Goal: Use online tool/utility: Utilize a website feature to perform a specific function

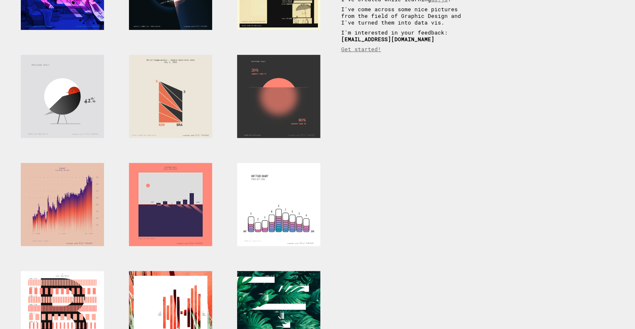
scroll to position [167, 0]
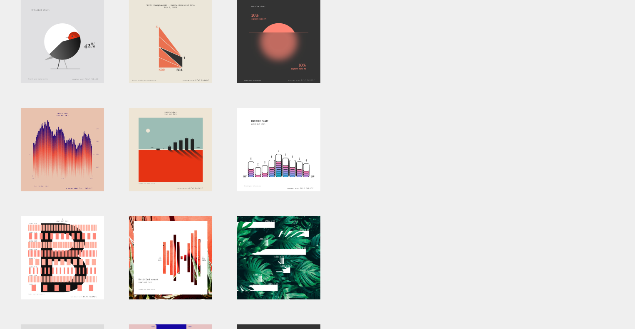
click at [63, 151] on div at bounding box center [62, 149] width 83 height 83
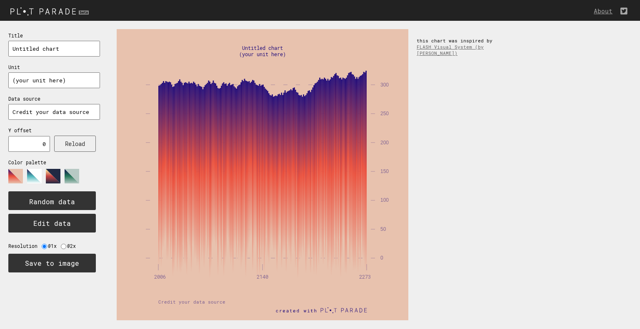
click at [74, 77] on input "(your unit here)" at bounding box center [54, 80] width 92 height 16
click at [77, 117] on input "Credit your data source" at bounding box center [54, 112] width 92 height 16
click at [93, 113] on input "Credit your data source" at bounding box center [54, 112] width 92 height 16
click at [72, 228] on button "Edit data" at bounding box center [51, 223] width 87 height 19
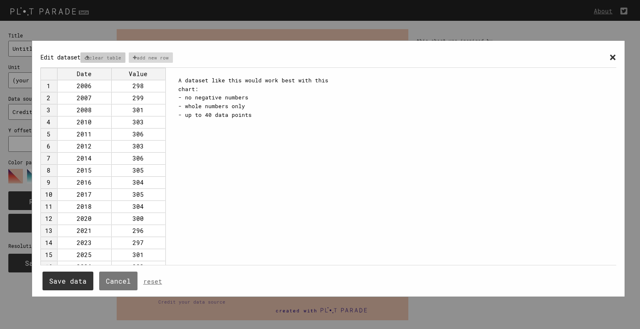
click at [115, 55] on p "clear table" at bounding box center [102, 57] width 45 height 10
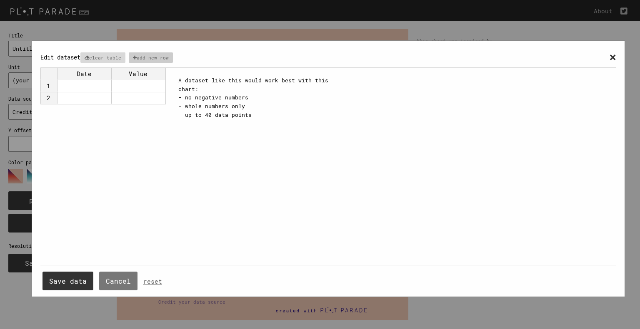
click at [163, 59] on p "add new row" at bounding box center [151, 57] width 45 height 10
click at [215, 97] on div "A dataset like this would work best with this chart: - no negative numbers - wh…" at bounding box center [261, 97] width 167 height 43
click at [221, 115] on div "A dataset like this would work best with this chart: - no negative numbers - wh…" at bounding box center [261, 97] width 167 height 43
click at [220, 95] on div "A dataset like this would work best with this chart: - no negative numbers - wh…" at bounding box center [261, 97] width 167 height 43
click at [150, 55] on p "add new row" at bounding box center [151, 57] width 45 height 10
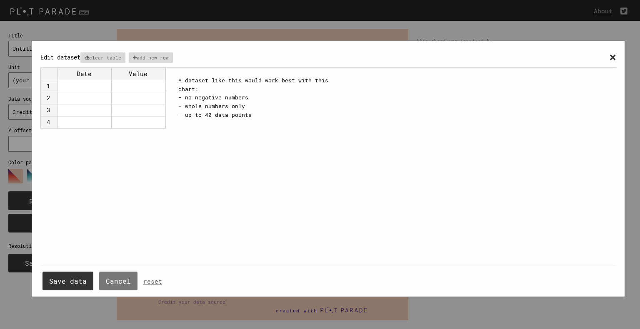
click at [167, 72] on div "Date Value 1 2 3 4" at bounding box center [104, 98] width 129 height 61
click at [154, 80] on td at bounding box center [138, 86] width 54 height 12
click at [153, 100] on td at bounding box center [138, 98] width 54 height 12
click at [143, 86] on td at bounding box center [138, 86] width 54 height 12
click at [75, 84] on td at bounding box center [84, 86] width 54 height 12
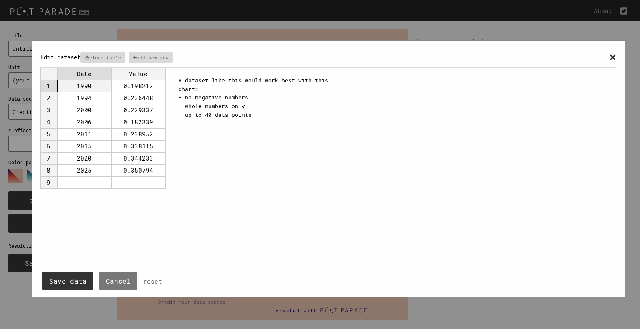
click at [48, 181] on td "9" at bounding box center [48, 183] width 17 height 12
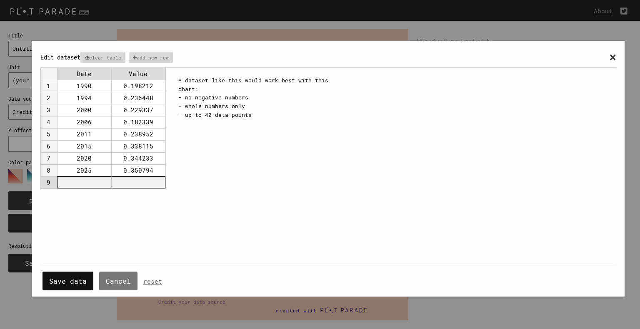
click at [76, 286] on button "Save data" at bounding box center [67, 281] width 51 height 19
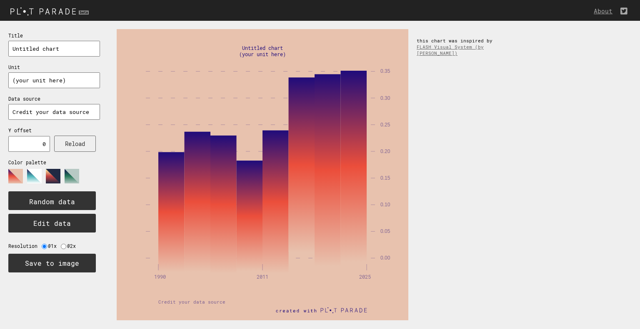
drag, startPoint x: 75, startPoint y: 85, endPoint x: 0, endPoint y: 90, distance: 75.1
click at [0, 90] on div "Title Untitled chart Unit (your unit here) Data source Credit your data source …" at bounding box center [54, 152] width 108 height 262
click at [25, 174] on icon at bounding box center [49, 179] width 83 height 21
click at [37, 175] on polygon at bounding box center [34, 176] width 15 height 15
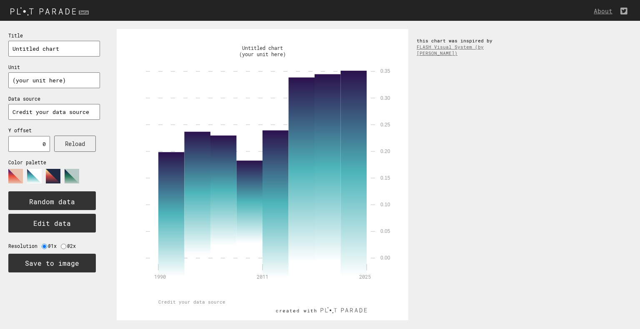
click at [67, 176] on polygon at bounding box center [72, 176] width 15 height 15
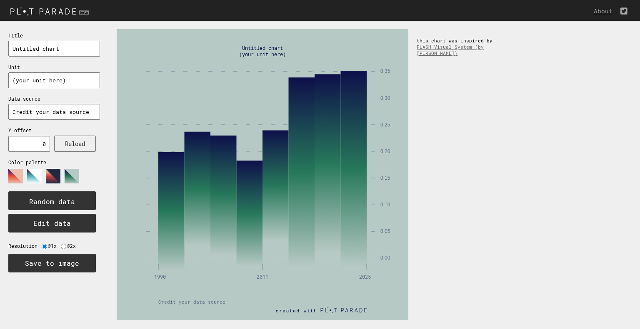
click at [286, 76] on rect at bounding box center [262, 164] width 208 height 187
click at [66, 245] on div "Resolution @1x @2x" at bounding box center [44, 242] width 72 height 15
click at [60, 244] on label "@1x" at bounding box center [54, 246] width 13 height 6
click at [64, 244] on input "radio" at bounding box center [63, 246] width 5 height 5
radio input "true"
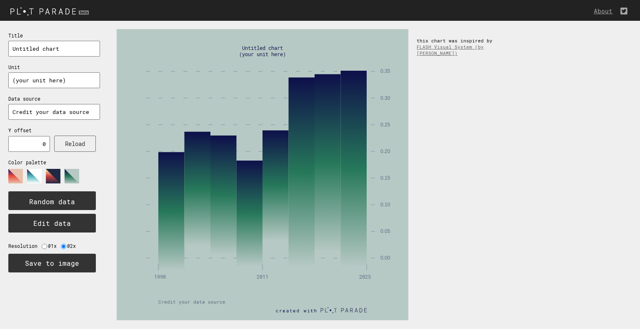
click at [36, 246] on label "Resolution" at bounding box center [24, 246] width 33 height 6
click at [48, 244] on label "@1x" at bounding box center [54, 246] width 13 height 6
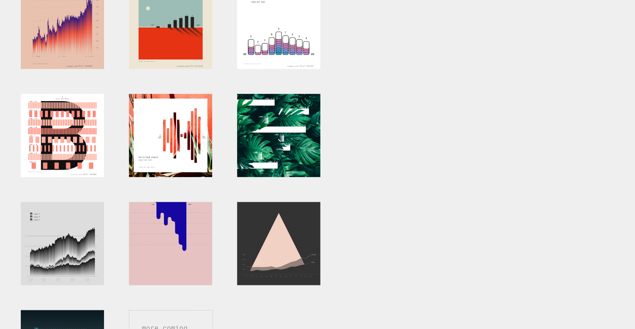
scroll to position [333, 0]
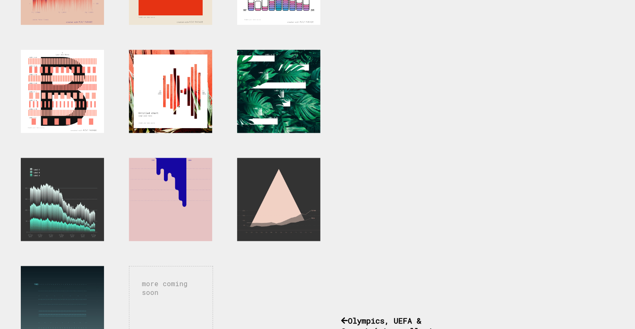
click at [73, 181] on div at bounding box center [62, 199] width 83 height 83
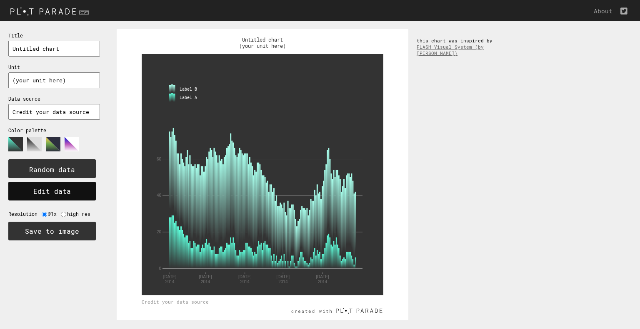
click at [78, 184] on button "Edit data" at bounding box center [51, 191] width 87 height 19
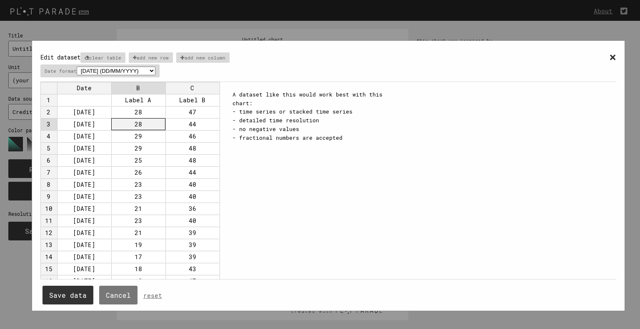
click at [147, 118] on td "28" at bounding box center [138, 124] width 54 height 12
click at [152, 106] on td "28" at bounding box center [138, 112] width 54 height 12
click at [94, 107] on td "[DATE]" at bounding box center [84, 112] width 54 height 12
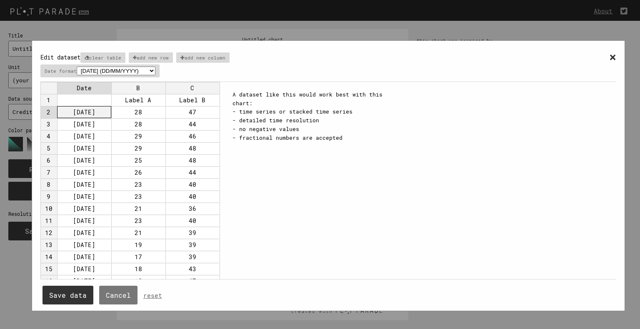
click at [96, 102] on td at bounding box center [84, 100] width 54 height 12
click at [97, 109] on td "[DATE]" at bounding box center [84, 112] width 54 height 12
click at [135, 68] on select "2001 (YYYY) 04/2001 (MM/YYYY) Apr (within one year, like Jan-Dec) 25/04/2001 (D…" at bounding box center [116, 71] width 79 height 9
select select "%Y"
click at [77, 67] on select "2001 (YYYY) 04/2001 (MM/YYYY) Apr (within one year, like Jan-Dec) 25/04/2001 (D…" at bounding box center [116, 71] width 79 height 9
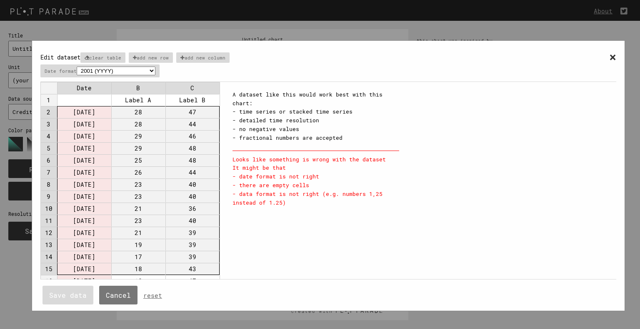
drag, startPoint x: 90, startPoint y: 110, endPoint x: 162, endPoint y: 309, distance: 211.7
click at [169, 321] on div "× Edit dataset clear table add new row add new column Date format 2001 (YYYY) 0…" at bounding box center [328, 173] width 656 height 346
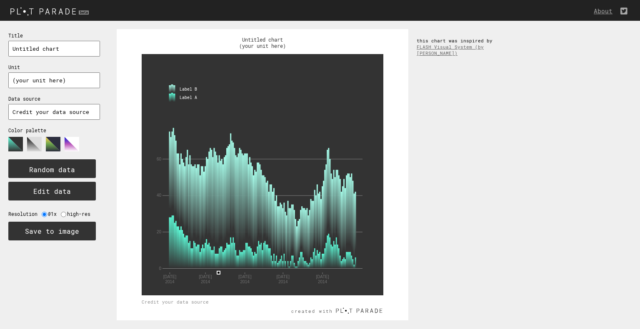
click at [502, 246] on div "0 20 40 60 Label A Label B 01 Feb 2014 01 Mar 2014 01 Apr 2014 01 May 2014 01 J…" at bounding box center [373, 175] width 531 height 308
click at [56, 191] on button "Edit data" at bounding box center [51, 191] width 87 height 19
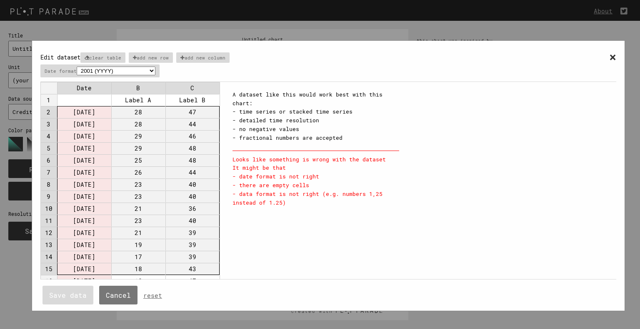
drag, startPoint x: 128, startPoint y: 174, endPoint x: 128, endPoint y: 93, distance: 81.6
click at [207, 283] on div "× Edit dataset clear table add new row add new column Date format 2001 (YYYY) 0…" at bounding box center [327, 180] width 575 height 262
click at [125, 60] on p "clear table" at bounding box center [102, 57] width 45 height 10
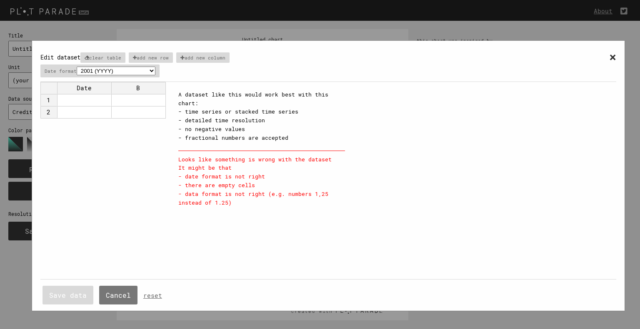
click at [92, 113] on td at bounding box center [84, 112] width 54 height 12
click at [89, 97] on td at bounding box center [84, 100] width 54 height 12
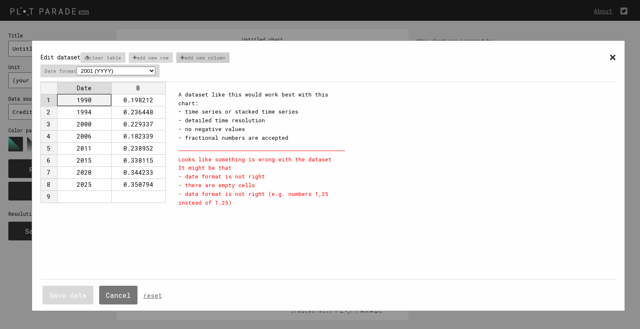
click at [207, 57] on p "add new column" at bounding box center [202, 57] width 53 height 10
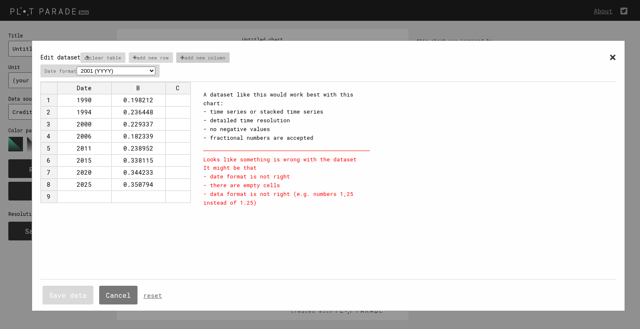
click at [207, 57] on p "add new column" at bounding box center [202, 57] width 53 height 10
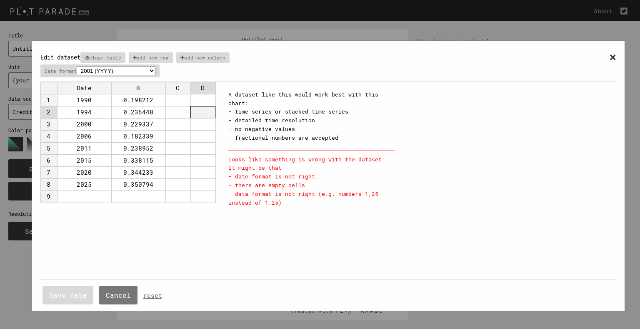
click at [205, 115] on td at bounding box center [202, 112] width 25 height 12
click at [188, 105] on td at bounding box center [177, 100] width 25 height 12
click at [176, 98] on td at bounding box center [177, 100] width 25 height 12
click at [120, 106] on td "0.236448" at bounding box center [138, 112] width 54 height 12
click at [173, 98] on td at bounding box center [177, 100] width 25 height 12
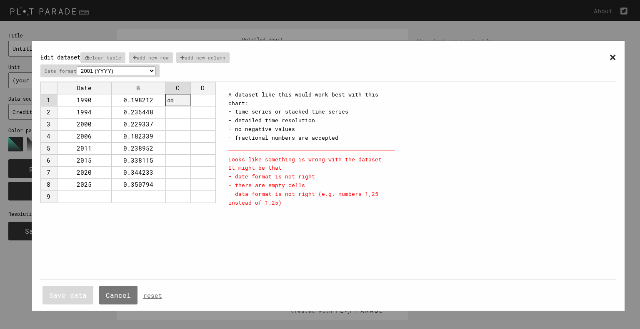
type input "d"
drag, startPoint x: 130, startPoint y: 93, endPoint x: 130, endPoint y: 98, distance: 4.6
click at [130, 98] on td "0.198212" at bounding box center [138, 100] width 54 height 12
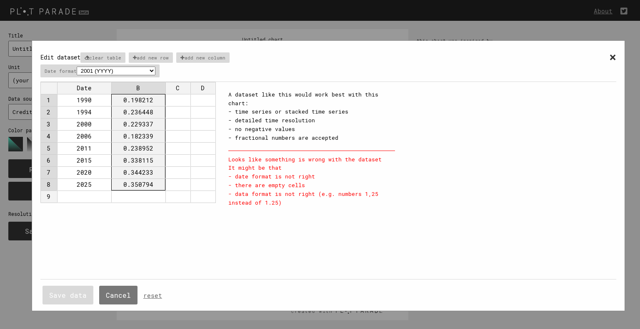
drag, startPoint x: 147, startPoint y: 100, endPoint x: 154, endPoint y: 179, distance: 80.2
click at [154, 179] on tbody "1 1990 0.198212 2 1994 0.236448 3 2000 0.229337 4 2006 0.182339 5 2011 0.238952…" at bounding box center [127, 148] width 175 height 109
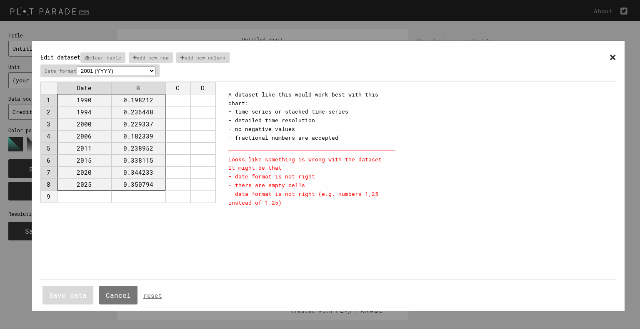
drag, startPoint x: 83, startPoint y: 95, endPoint x: 139, endPoint y: 184, distance: 105.4
click at [139, 184] on tbody "1 1990 0.198212 2 1994 0.236448 3 2000 0.229337 4 2006 0.182339 5 2011 0.238952…" at bounding box center [127, 148] width 175 height 109
type textarea "1990 0.198212 1994 0.236448 2000 0.229337 2006 0.182339 2011 0.238952 2015 0.33…"
click at [155, 101] on td "0.198212" at bounding box center [138, 100] width 54 height 12
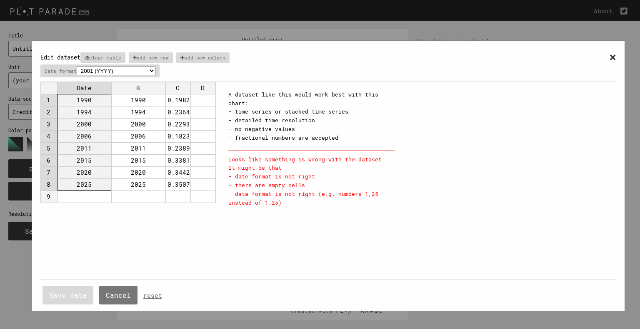
drag, startPoint x: 83, startPoint y: 102, endPoint x: 90, endPoint y: 184, distance: 82.3
click at [90, 184] on tbody "1 1990 1990 0.198212 2 1994 1994 0.236448 3 2000 2000 0.229337 4 2006 2006 0.18…" at bounding box center [127, 148] width 175 height 109
click at [92, 97] on td "1990" at bounding box center [84, 100] width 54 height 12
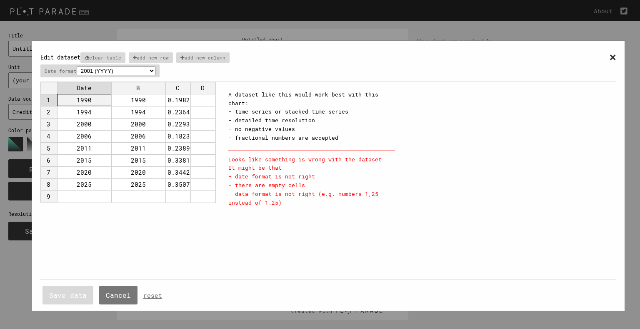
click at [94, 102] on td "1990" at bounding box center [84, 100] width 54 height 12
type input "1990be"
drag, startPoint x: 94, startPoint y: 101, endPoint x: 2, endPoint y: 102, distance: 92.0
click at [2, 102] on div "× Edit dataset clear table add new row add new column Date format 2001 (YYYY) 0…" at bounding box center [328, 173] width 656 height 346
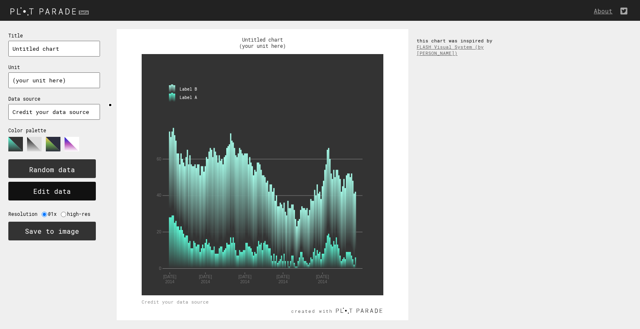
click at [47, 196] on button "Edit data" at bounding box center [51, 191] width 87 height 19
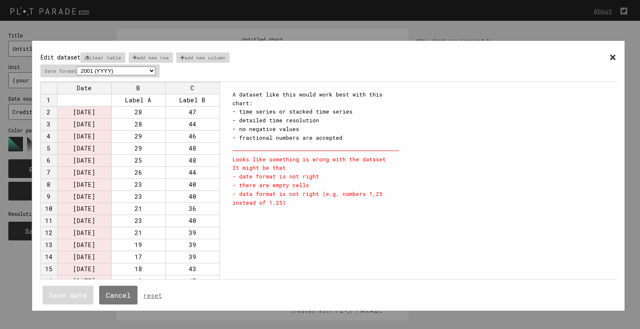
click at [105, 61] on div "× Edit dataset clear table add new row add new column Date format 2001 (YYYY) 0…" at bounding box center [327, 65] width 575 height 33
click at [107, 56] on p "clear table" at bounding box center [102, 57] width 45 height 10
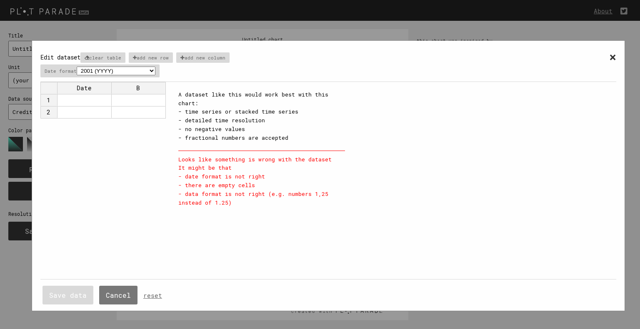
click at [106, 70] on select "2001 (YYYY) 04/2001 (MM/YYYY) Apr (within one year, like Jan-Dec) 25/04/2001 (D…" at bounding box center [116, 71] width 79 height 9
click at [77, 67] on select "2001 (YYYY) 04/2001 (MM/YYYY) Apr (within one year, like Jan-Dec) 25/04/2001 (D…" at bounding box center [116, 71] width 79 height 9
click at [101, 100] on td at bounding box center [84, 100] width 54 height 12
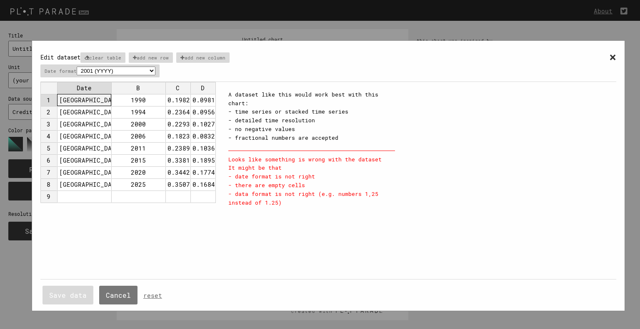
click at [183, 195] on td at bounding box center [177, 197] width 25 height 12
click at [165, 234] on div "Date B C D 1 Berlin 1990 0.198212 0.098190 2 Berlin 1994 0.236448 0.095638 3 Be…" at bounding box center [129, 181] width 179 height 198
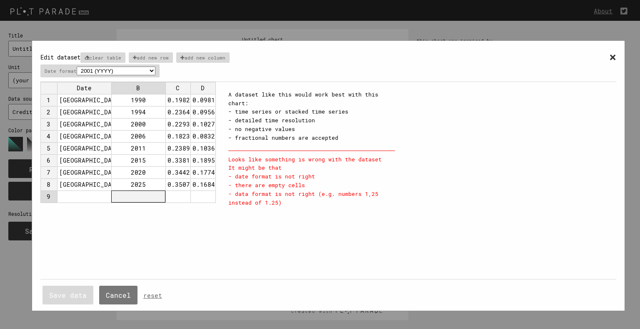
click at [154, 193] on td at bounding box center [138, 197] width 54 height 12
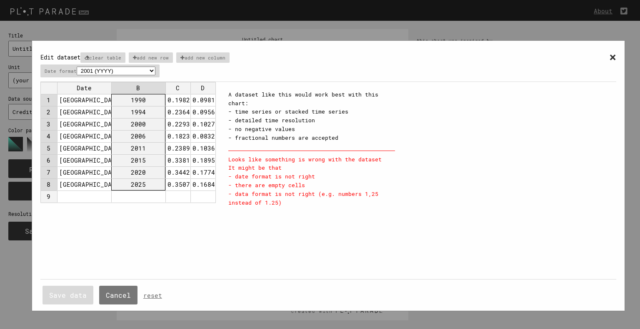
drag, startPoint x: 129, startPoint y: 100, endPoint x: 139, endPoint y: 187, distance: 87.6
click at [139, 187] on tbody "1 Berlin 1990 0.198212 0.098190 2 Berlin 1994 0.236448 0.095638 3 Berlin 2000 0…" at bounding box center [127, 148] width 175 height 109
click at [92, 95] on td "Berlin" at bounding box center [84, 100] width 54 height 12
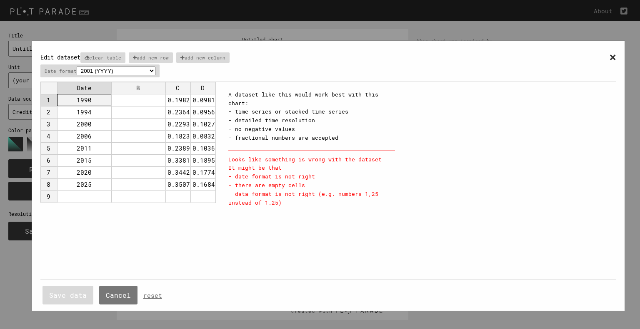
click at [150, 106] on td at bounding box center [138, 112] width 54 height 12
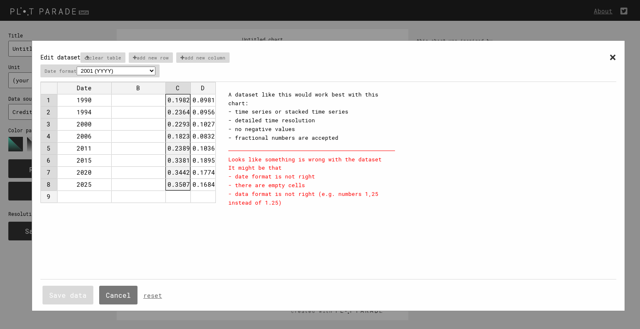
drag, startPoint x: 185, startPoint y: 97, endPoint x: 186, endPoint y: 181, distance: 84.1
click at [187, 181] on tbody "1 1990 0.198212 0.098190 2 1994 0.236448 0.095638 3 2000 0.229337 0.102792 4 20…" at bounding box center [127, 148] width 175 height 109
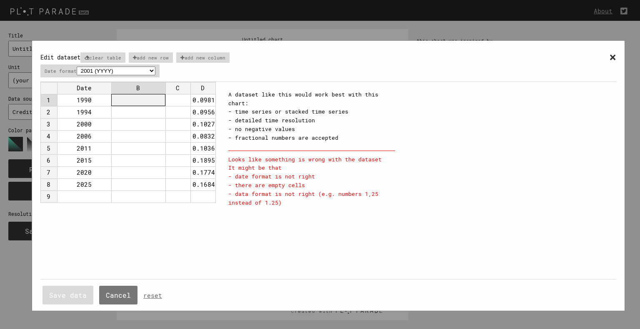
click at [149, 96] on td at bounding box center [138, 100] width 54 height 12
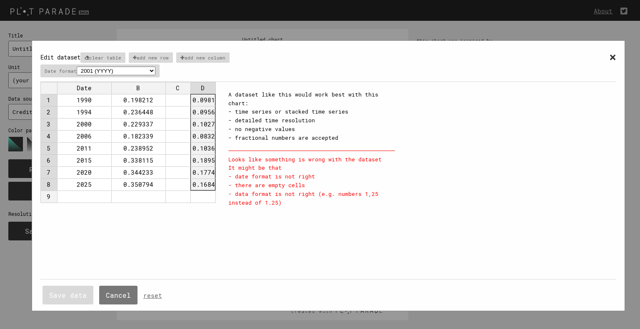
drag, startPoint x: 202, startPoint y: 103, endPoint x: 204, endPoint y: 177, distance: 74.6
click at [204, 177] on tbody "1 1990 0.198212 0.098190 2 1994 0.236448 0.095638 3 2000 0.229337 0.102792 4 20…" at bounding box center [127, 148] width 175 height 109
type textarea "0.098190 0.095638 0.102792 0.083232 0.103671 0.189591 0.177407 0.168468"
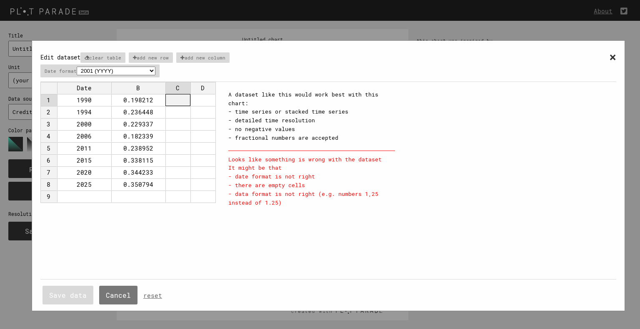
click at [177, 100] on td at bounding box center [177, 100] width 25 height 12
click at [105, 259] on div "Date B C D 1 1990 0.198212 0.098190 2 1994 0.236448 0.095638 3 2000 0.229337 0.…" at bounding box center [129, 181] width 179 height 198
click at [85, 295] on button "Save data" at bounding box center [67, 295] width 51 height 19
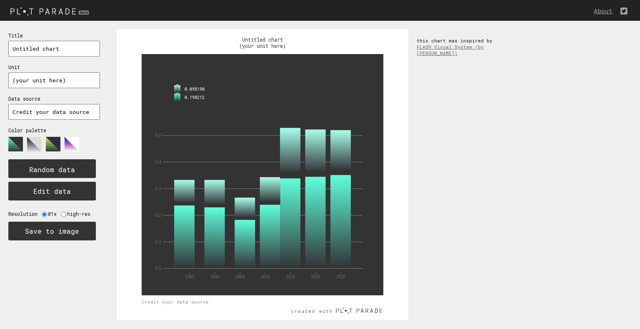
click at [85, 295] on div "Title Untitled chart Unit (your unit here) Data source Credit your data source …" at bounding box center [54, 175] width 108 height 308
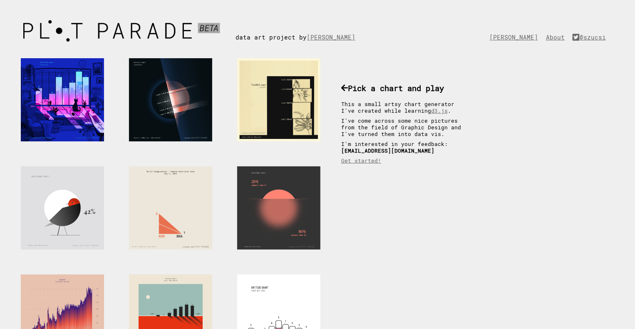
click at [294, 107] on div at bounding box center [278, 99] width 83 height 83
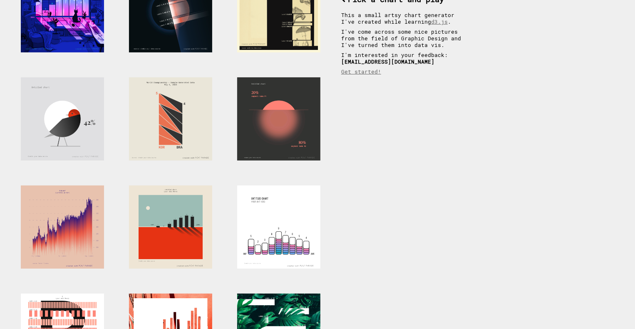
scroll to position [125, 0]
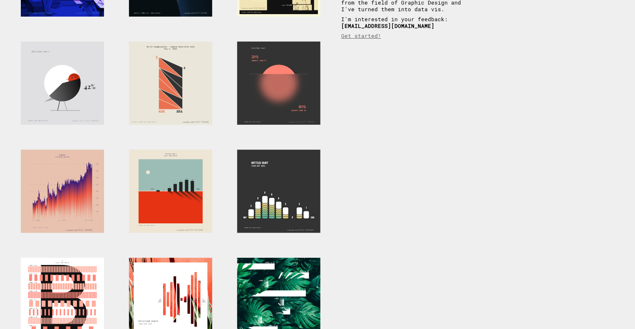
click at [298, 191] on div at bounding box center [278, 191] width 83 height 83
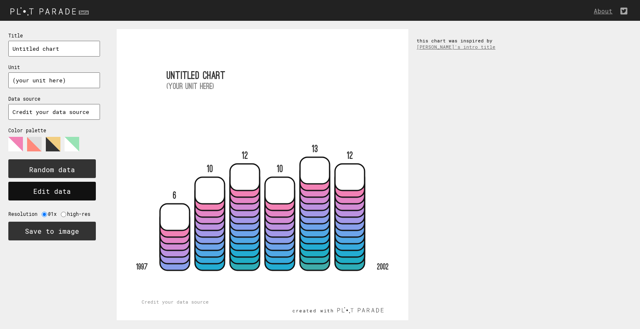
click at [40, 190] on button "Edit data" at bounding box center [51, 191] width 87 height 19
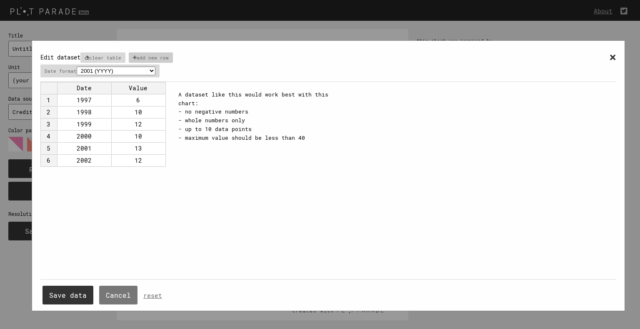
click at [157, 55] on p "add new row" at bounding box center [151, 57] width 45 height 10
click at [132, 106] on td "10" at bounding box center [138, 112] width 54 height 12
click at [98, 96] on td "1997" at bounding box center [84, 100] width 54 height 12
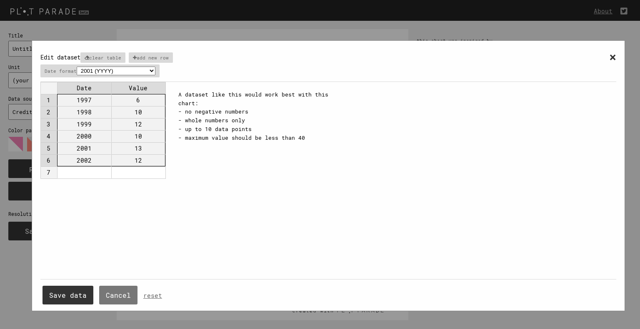
drag, startPoint x: 98, startPoint y: 96, endPoint x: 134, endPoint y: 163, distance: 75.8
click at [134, 163] on tbody "1 1997 6 2 1998 10 3 1999 12 4 2000 10 5 2001 13 6 2002 12 7" at bounding box center [102, 136] width 125 height 85
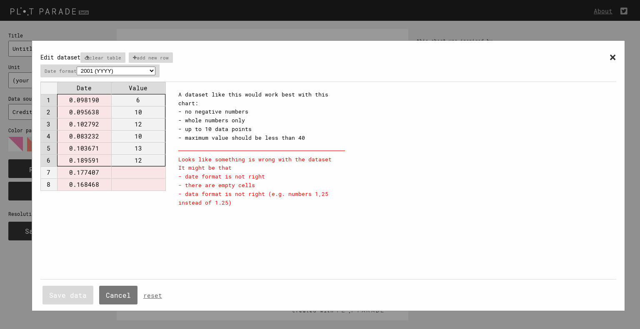
click at [609, 53] on span "×" at bounding box center [612, 56] width 7 height 15
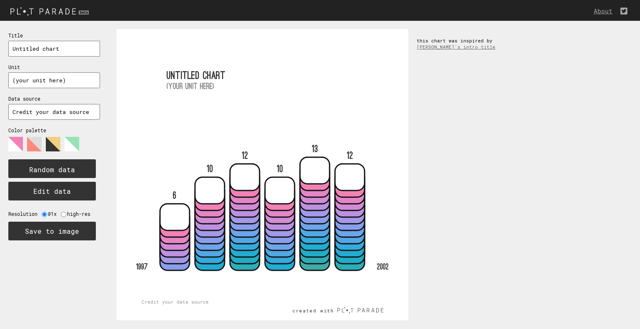
click at [77, 147] on polygon at bounding box center [72, 144] width 15 height 15
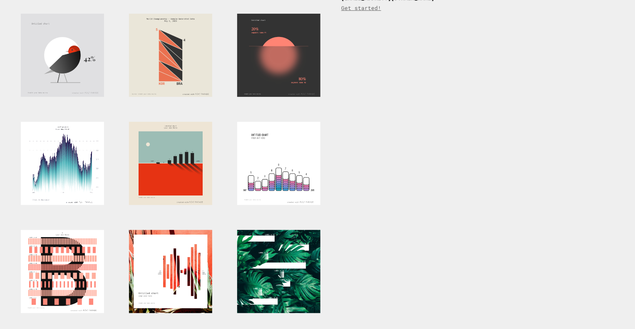
scroll to position [208, 0]
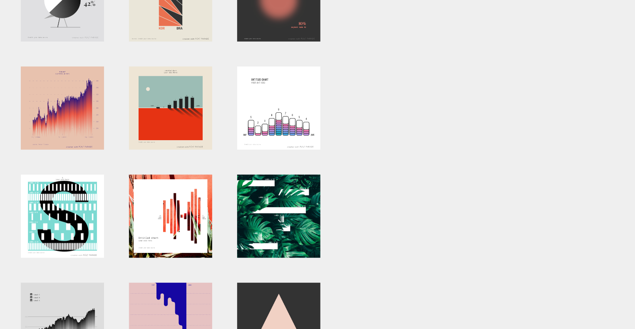
click at [75, 219] on div at bounding box center [62, 216] width 83 height 83
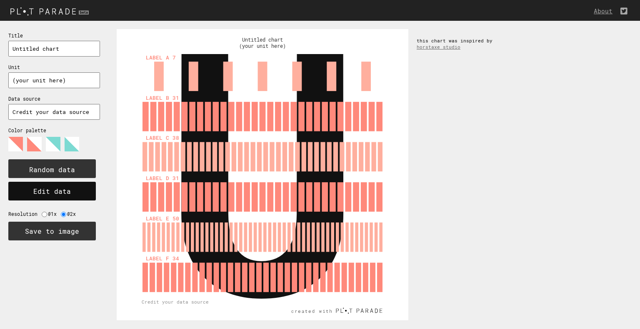
click at [75, 190] on button "Edit data" at bounding box center [51, 191] width 87 height 19
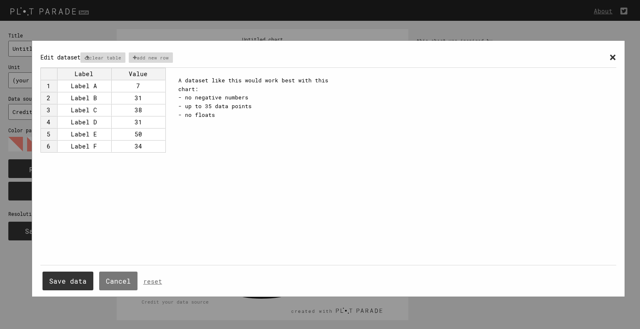
click at [611, 58] on span "×" at bounding box center [612, 56] width 7 height 15
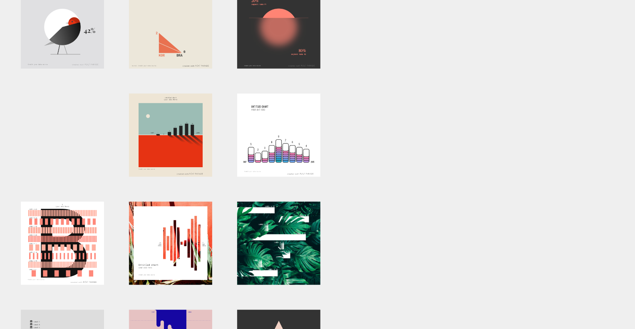
scroll to position [167, 0]
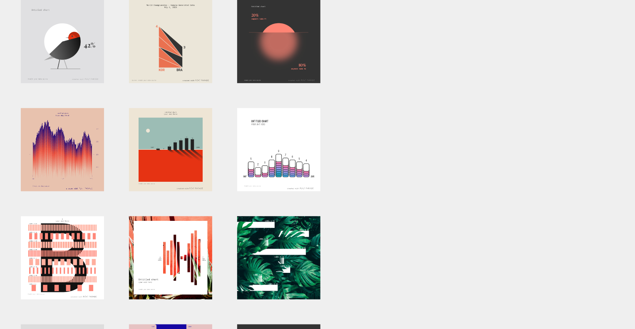
click at [82, 164] on div at bounding box center [62, 149] width 83 height 83
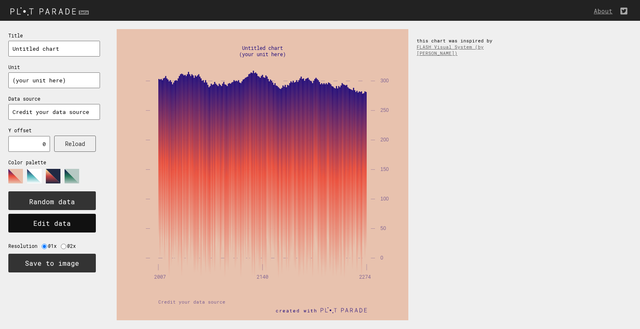
click at [65, 215] on button "Edit data" at bounding box center [51, 223] width 87 height 19
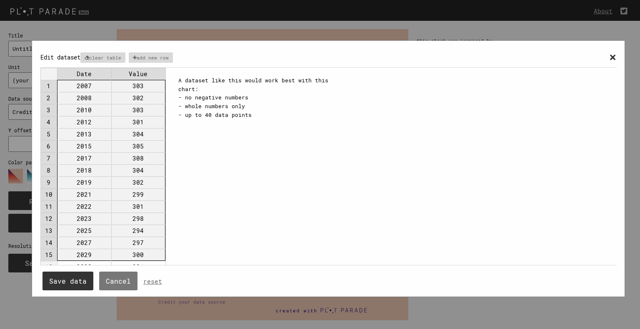
drag, startPoint x: 89, startPoint y: 82, endPoint x: 139, endPoint y: 291, distance: 214.4
click at [139, 291] on div "× Edit dataset clear table add new row Date Value 1 2007 303 2 2008 302 3 2010 …" at bounding box center [327, 173] width 575 height 248
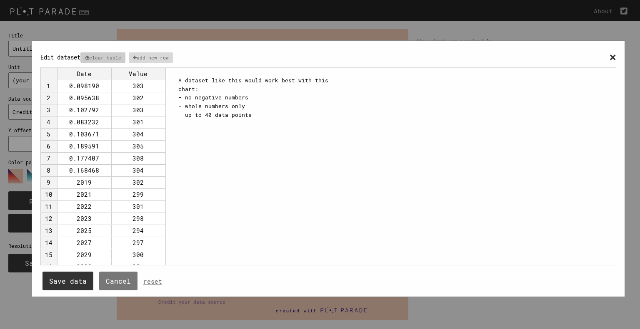
click at [123, 58] on p "clear table" at bounding box center [102, 57] width 45 height 10
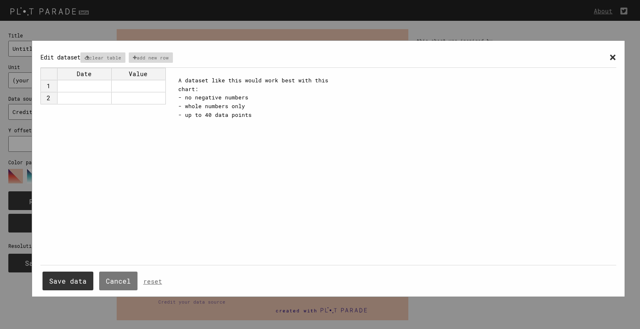
click at [95, 90] on td at bounding box center [84, 86] width 54 height 12
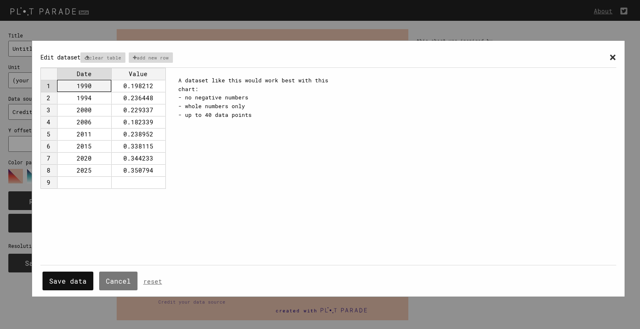
click at [73, 277] on button "Save data" at bounding box center [67, 281] width 51 height 19
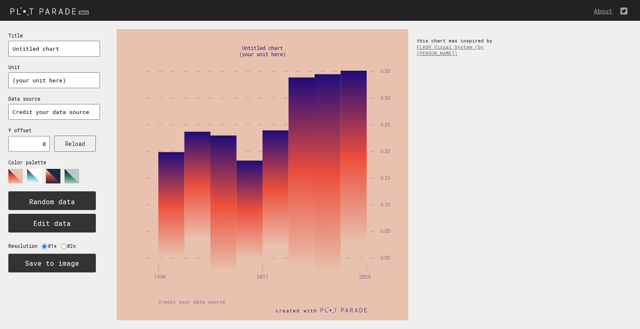
click at [72, 170] on polygon at bounding box center [72, 176] width 15 height 15
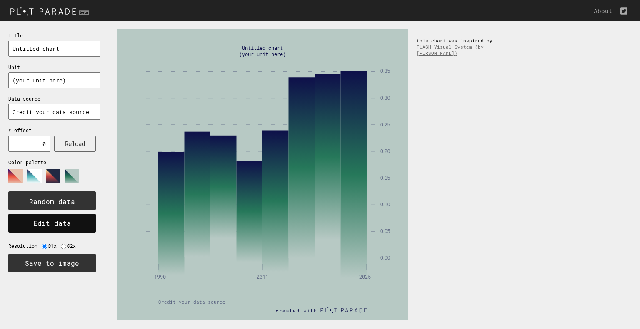
click at [76, 221] on button "Edit data" at bounding box center [51, 223] width 87 height 19
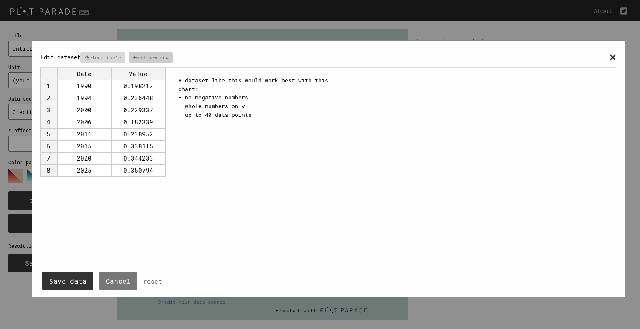
click at [153, 56] on p "add new row" at bounding box center [151, 57] width 45 height 10
click at [125, 59] on p "clear table" at bounding box center [102, 57] width 45 height 10
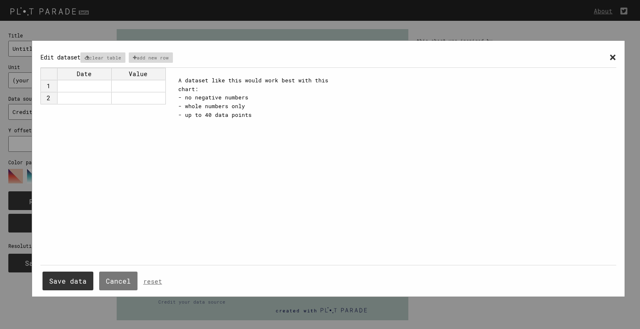
click at [611, 60] on span "×" at bounding box center [612, 56] width 7 height 15
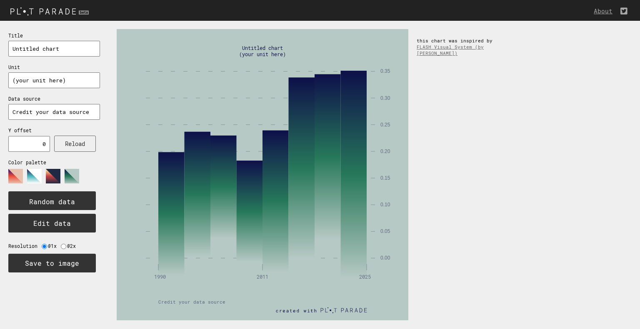
click at [67, 15] on img at bounding box center [50, 11] width 101 height 14
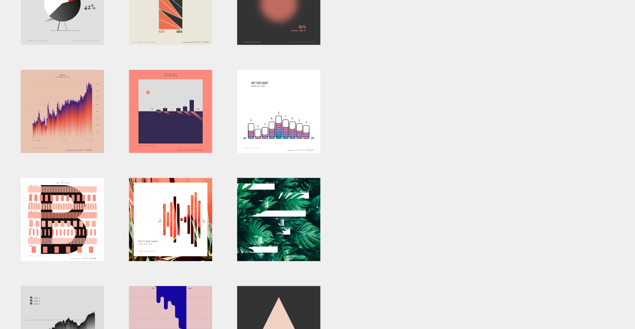
scroll to position [250, 0]
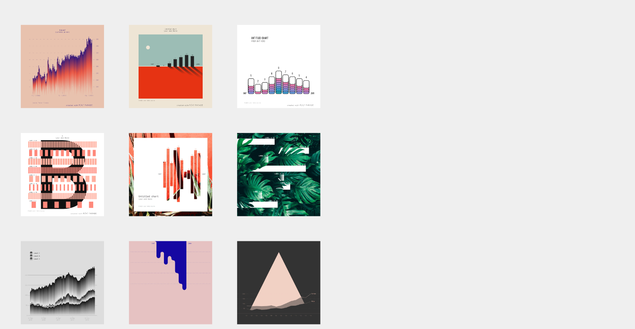
click at [173, 172] on div at bounding box center [170, 174] width 83 height 83
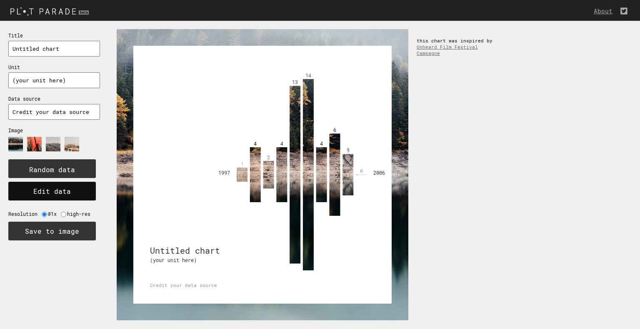
click at [59, 191] on button "Edit data" at bounding box center [51, 191] width 87 height 19
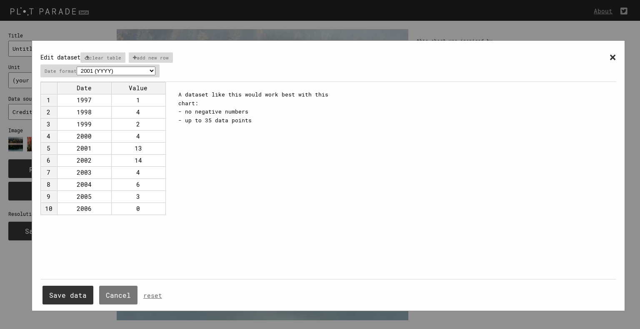
click at [609, 58] on span "×" at bounding box center [612, 56] width 7 height 15
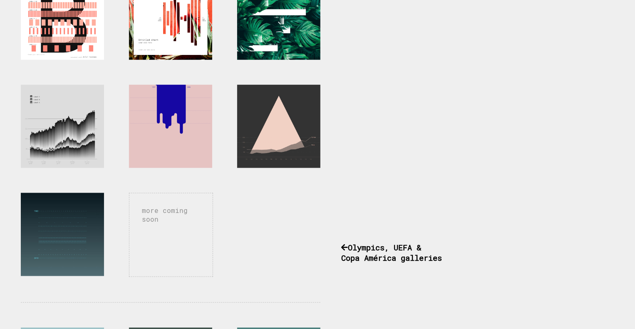
scroll to position [416, 0]
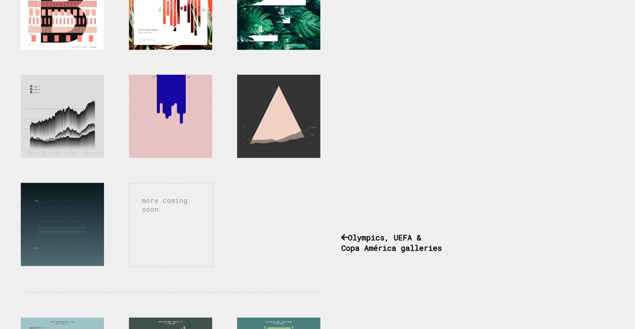
click at [178, 141] on div at bounding box center [170, 116] width 83 height 83
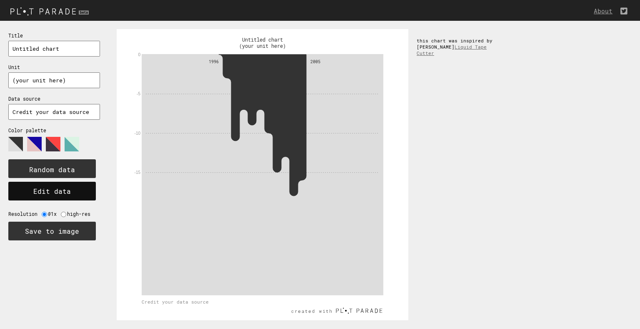
click at [55, 190] on button "Edit data" at bounding box center [51, 191] width 87 height 19
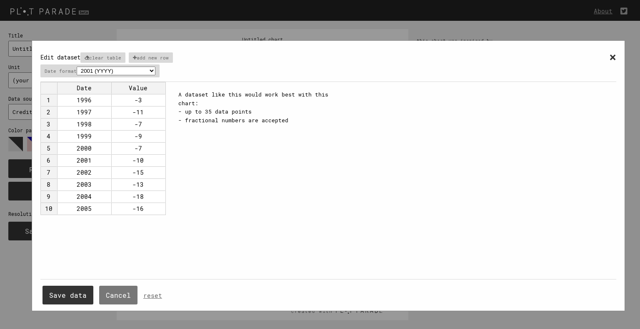
click at [603, 60] on div "× Edit dataset clear table add new row Date format 2001 (YYYY) 04/2001 (MM/YYYY…" at bounding box center [327, 65] width 575 height 33
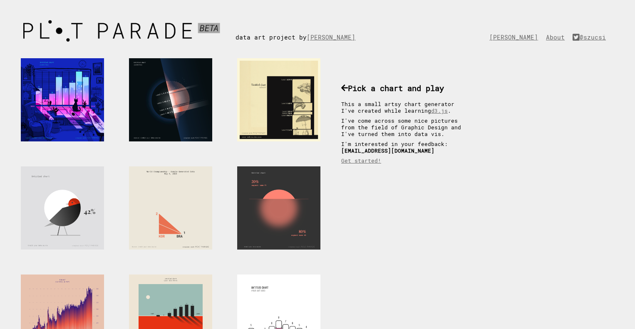
scroll to position [416, 0]
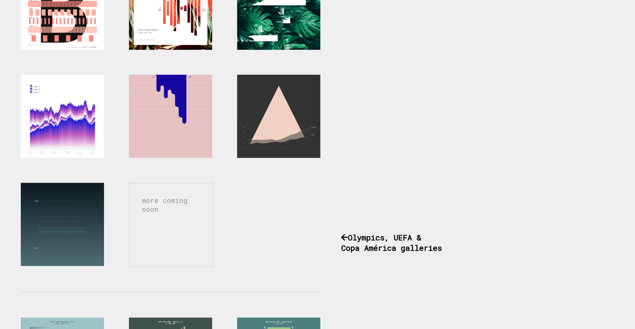
click at [43, 126] on div at bounding box center [62, 116] width 83 height 83
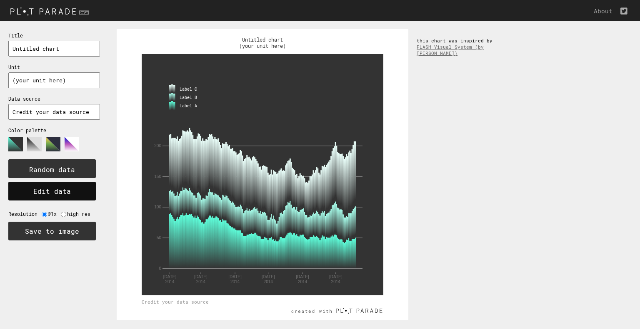
click at [60, 188] on button "Edit data" at bounding box center [51, 191] width 87 height 19
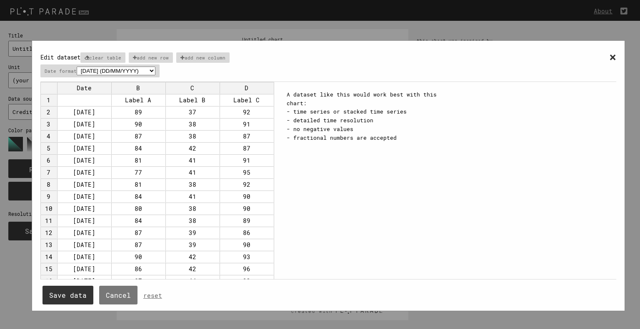
click at [100, 72] on select "2001 (YYYY) 04/2001 (MM/YYYY) Apr ([DATE], like Jan-Dec) [DATE] (DD/MM/YYYY) [D…" at bounding box center [116, 71] width 79 height 9
select select "%Y"
click at [77, 67] on select "2001 (YYYY) 04/2001 (MM/YYYY) Apr ([DATE], like Jan-Dec) [DATE] (DD/MM/YYYY) [D…" at bounding box center [116, 71] width 79 height 9
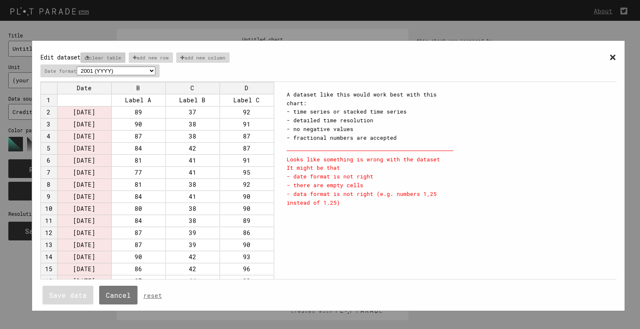
click at [106, 52] on p "clear table" at bounding box center [102, 57] width 45 height 10
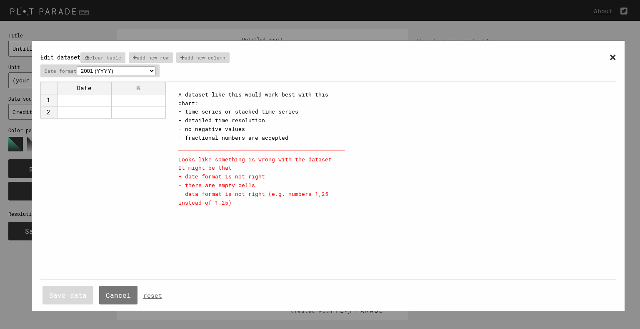
click at [90, 95] on td at bounding box center [84, 100] width 54 height 12
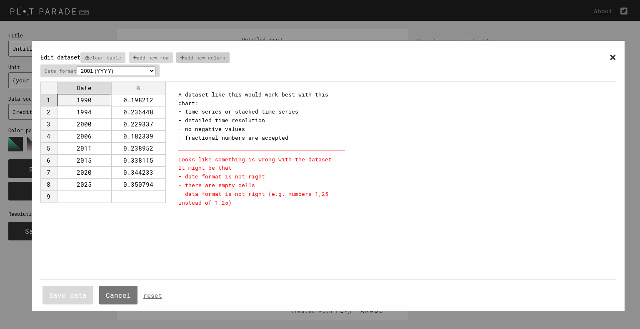
click at [192, 55] on p "add new column" at bounding box center [202, 57] width 53 height 10
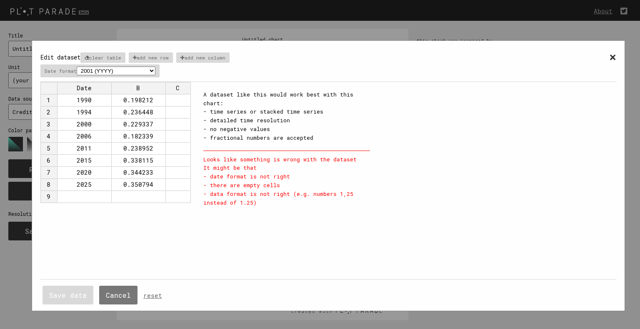
click at [139, 85] on td "B" at bounding box center [138, 88] width 54 height 12
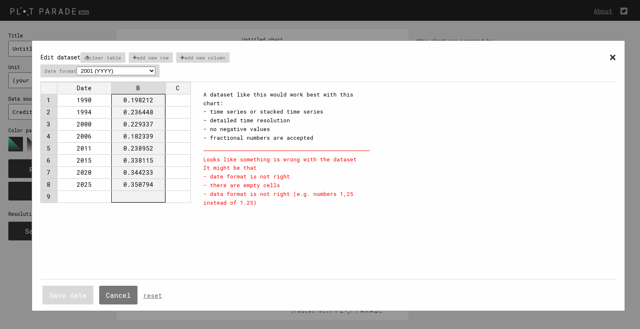
click at [139, 85] on td "B" at bounding box center [138, 88] width 54 height 12
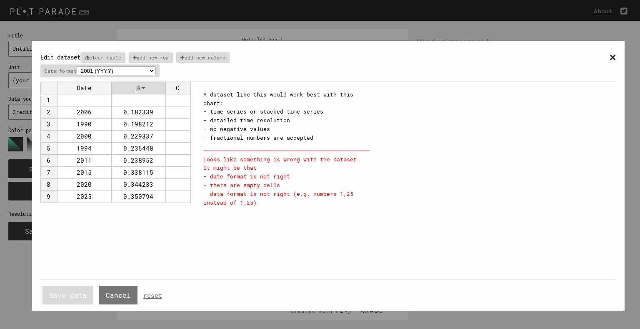
click at [139, 85] on td "B" at bounding box center [138, 88] width 54 height 12
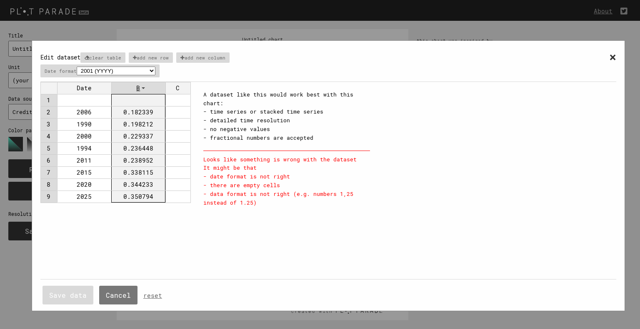
click at [139, 85] on td "B" at bounding box center [138, 88] width 54 height 12
drag, startPoint x: 139, startPoint y: 85, endPoint x: 127, endPoint y: 85, distance: 12.9
click at [127, 85] on td "B" at bounding box center [138, 88] width 54 height 12
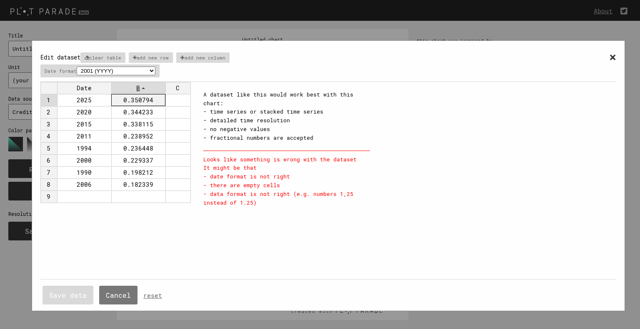
click at [138, 98] on td "0.350794" at bounding box center [138, 100] width 54 height 12
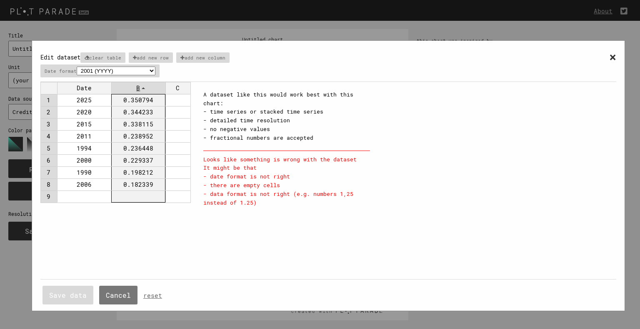
click at [158, 88] on td "B" at bounding box center [138, 88] width 54 height 12
click at [144, 82] on td "B" at bounding box center [138, 88] width 54 height 12
click at [140, 85] on td "B" at bounding box center [138, 88] width 54 height 12
click at [141, 84] on td "B" at bounding box center [138, 88] width 54 height 12
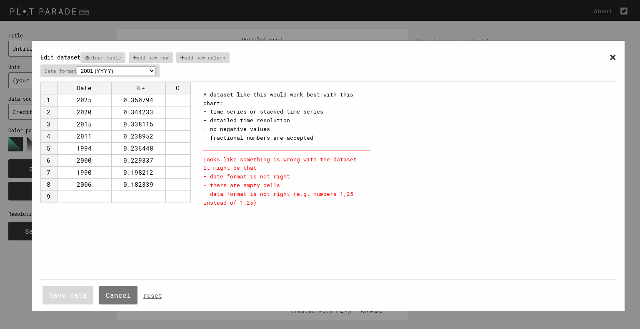
click at [222, 158] on div "Looks like something is wrong with the dataset It might be that - date format i…" at bounding box center [286, 179] width 167 height 57
click at [147, 87] on td "B" at bounding box center [138, 88] width 54 height 12
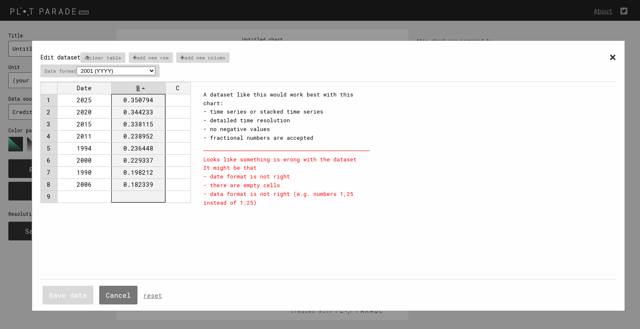
click at [147, 87] on td "B" at bounding box center [138, 88] width 54 height 12
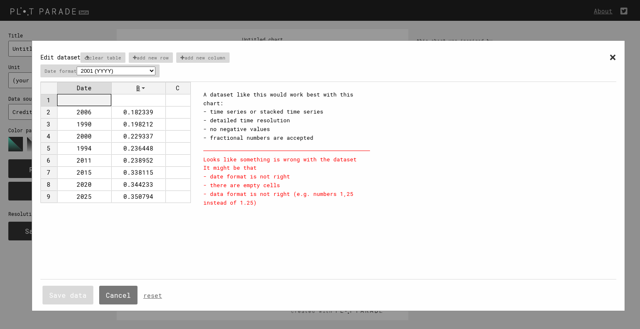
click at [92, 96] on td at bounding box center [84, 100] width 54 height 12
click at [65, 101] on td at bounding box center [84, 100] width 54 height 12
click at [99, 80] on div "× Edit dataset clear table add new row add new column Date format 2001 (YYYY) 0…" at bounding box center [327, 65] width 575 height 33
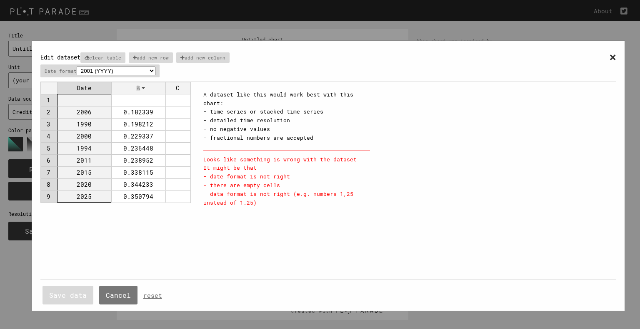
click at [92, 88] on td "Date" at bounding box center [84, 88] width 54 height 12
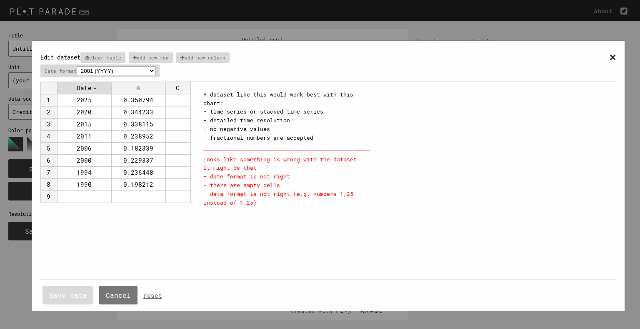
click at [92, 88] on td "Date" at bounding box center [84, 88] width 54 height 12
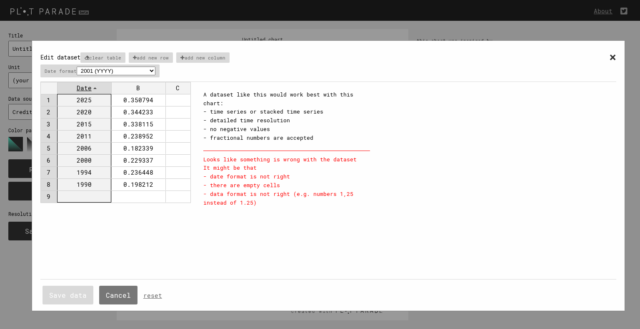
click at [92, 88] on td "Date" at bounding box center [84, 88] width 54 height 12
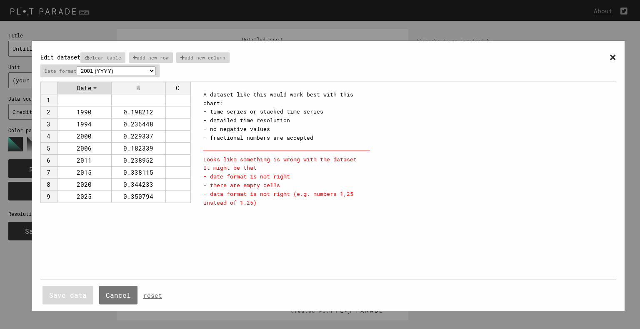
click at [92, 88] on td "Date" at bounding box center [84, 88] width 54 height 12
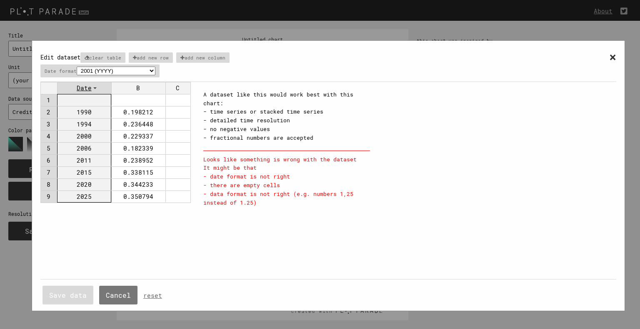
click at [92, 88] on td "Date" at bounding box center [84, 88] width 54 height 12
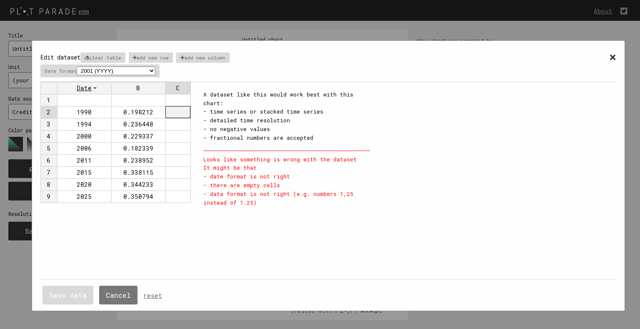
click at [169, 113] on td at bounding box center [177, 112] width 25 height 12
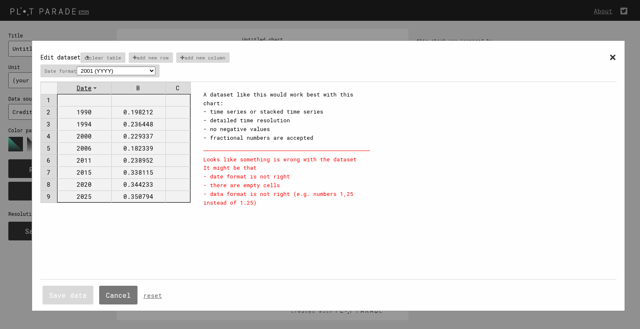
drag, startPoint x: 169, startPoint y: 196, endPoint x: 75, endPoint y: 95, distance: 138.2
click at [75, 95] on tbody "1 2 1990 0.198212 3 1994 0.236448 4 2000 0.229337 5 2006 0.182339 6 2011 0.2389…" at bounding box center [115, 148] width 150 height 109
click at [113, 52] on p "clear table" at bounding box center [102, 57] width 45 height 10
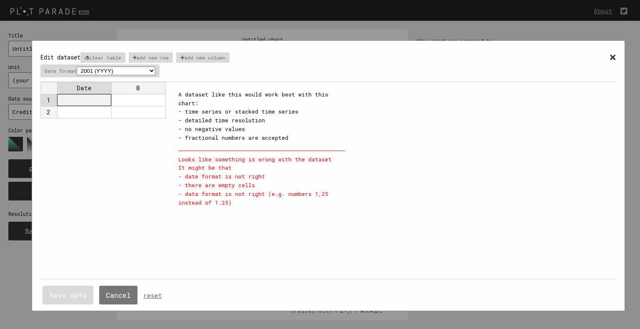
click at [86, 100] on td at bounding box center [84, 100] width 54 height 12
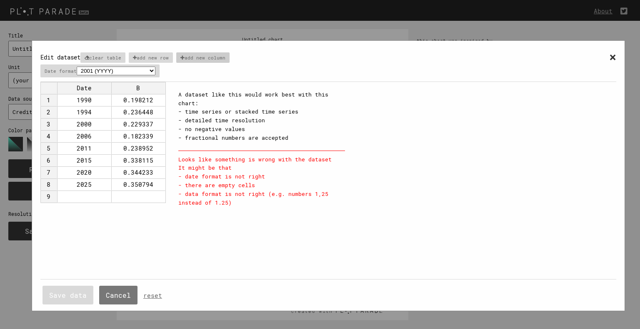
click at [203, 54] on p "add new column" at bounding box center [202, 57] width 53 height 10
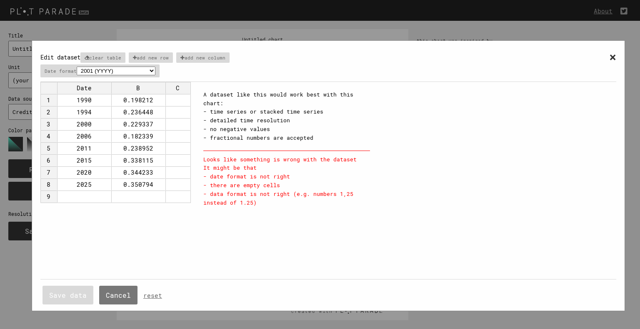
click at [179, 97] on td at bounding box center [177, 100] width 25 height 12
click at [172, 97] on td at bounding box center [177, 100] width 25 height 12
click at [82, 233] on div "Date B C 1 1990 0.198212 0.231678 2 1994 0.236448 0.253852 3 2000 0.229337 0.24…" at bounding box center [117, 181] width 154 height 198
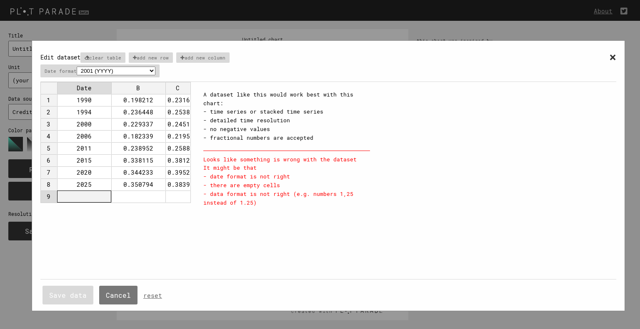
click at [99, 194] on td at bounding box center [84, 197] width 54 height 12
click at [99, 194] on input at bounding box center [84, 197] width 50 height 6
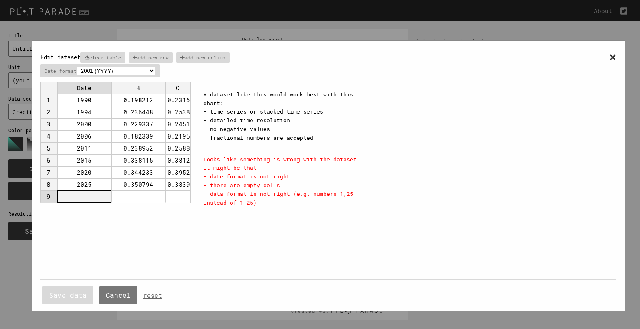
drag, startPoint x: 99, startPoint y: 194, endPoint x: 47, endPoint y: 199, distance: 52.0
click at [47, 199] on div "Date B C 1 1990 0.198212 0.231678 2 1994 0.236448 0.253852 3 2000 0.229337 0.24…" at bounding box center [117, 181] width 154 height 198
click at [47, 199] on td "9" at bounding box center [48, 197] width 17 height 12
click at [152, 295] on link "reset" at bounding box center [152, 296] width 19 height 8
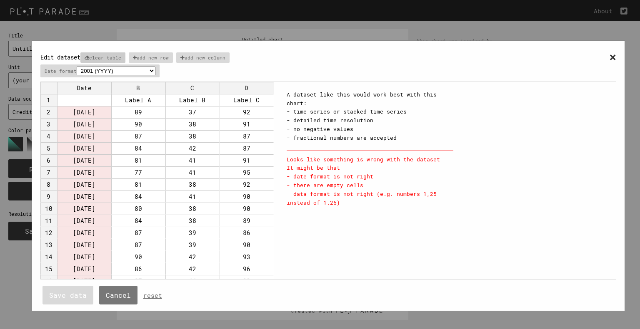
click at [107, 56] on p "clear table" at bounding box center [102, 57] width 45 height 10
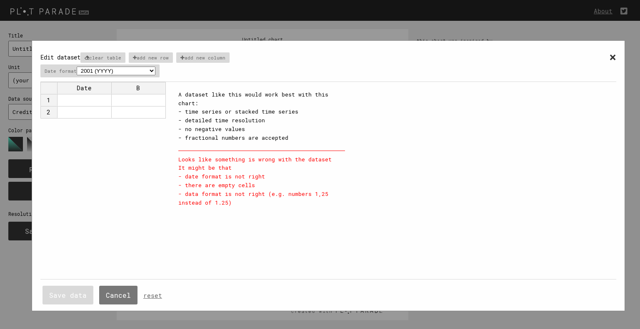
click at [96, 98] on td at bounding box center [84, 100] width 54 height 12
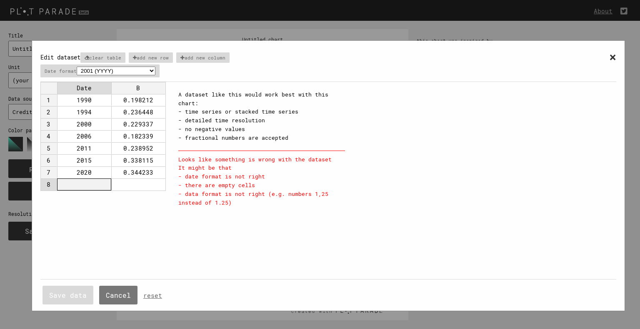
click at [94, 181] on td at bounding box center [84, 185] width 54 height 12
type input "2025"
click at [148, 222] on div "Date B 1 1990 0.198212 2 1994 0.236448 3 2000 0.229337 4 2006 0.182339 5 2011 0…" at bounding box center [104, 181] width 129 height 198
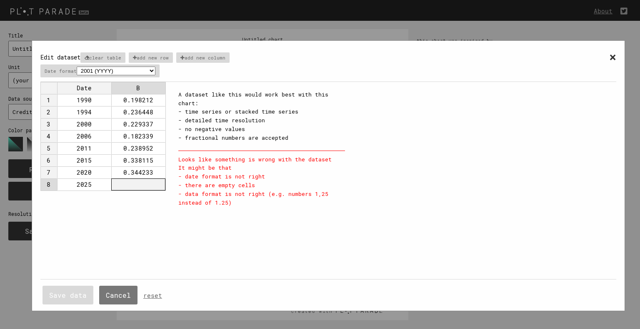
click at [141, 183] on td at bounding box center [138, 185] width 54 height 12
click at [187, 237] on div "× Edit dataset clear table add new row add new column Date format 2001 (YYYY) 0…" at bounding box center [327, 180] width 575 height 262
click at [57, 294] on button "Save data" at bounding box center [67, 295] width 51 height 19
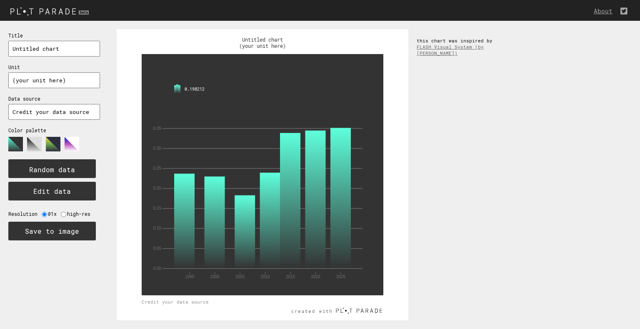
click at [57, 294] on div "Title Untitled chart Unit (your unit here) Data source Credit your data source …" at bounding box center [54, 175] width 108 height 308
click at [65, 184] on button "Edit data" at bounding box center [51, 191] width 87 height 19
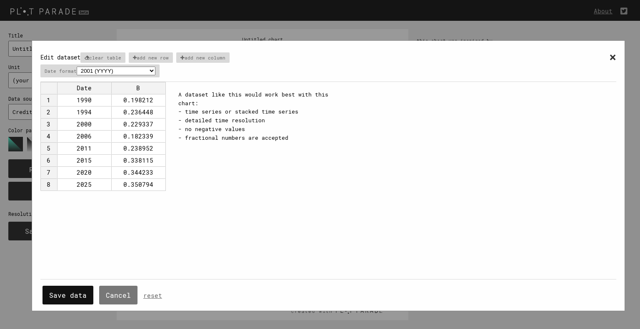
click at [67, 299] on button "Save data" at bounding box center [67, 295] width 51 height 19
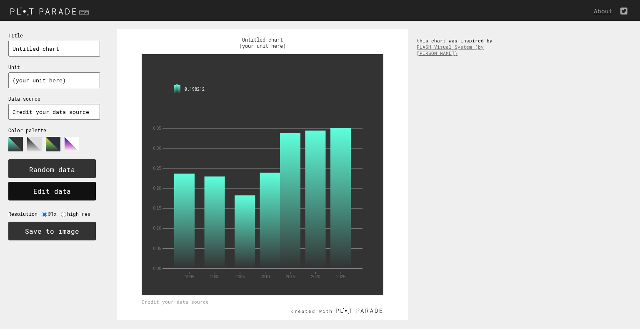
click at [65, 189] on button "Edit data" at bounding box center [51, 191] width 87 height 19
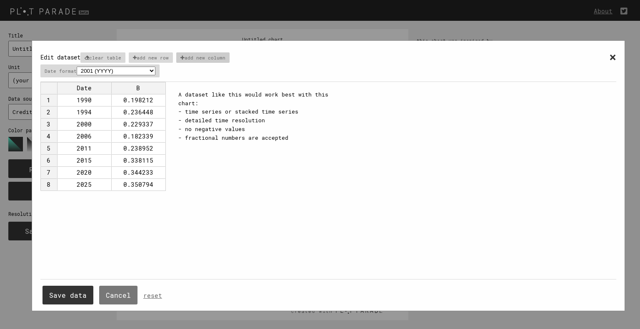
click at [209, 55] on p "add new column" at bounding box center [202, 57] width 53 height 10
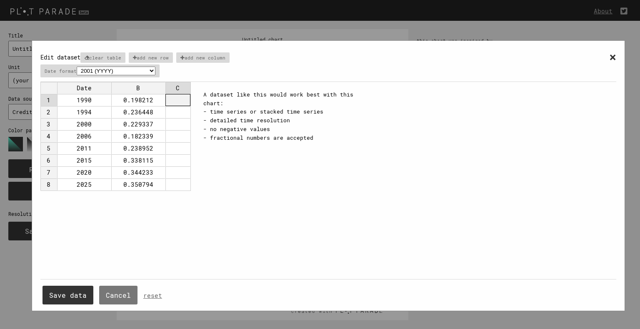
click at [177, 97] on td at bounding box center [177, 100] width 25 height 12
click at [291, 212] on div "× Edit dataset clear table add new row add new column Date format 2001 (YYYY) 0…" at bounding box center [327, 180] width 575 height 262
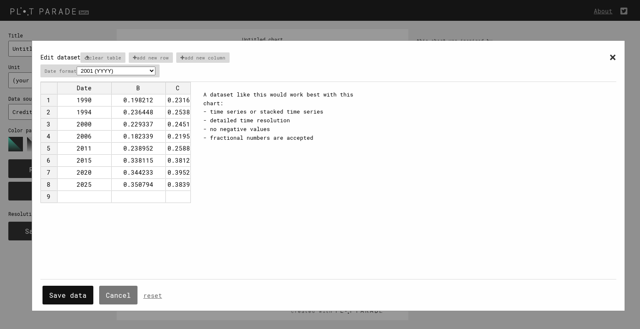
click at [68, 287] on button "Save data" at bounding box center [67, 295] width 51 height 19
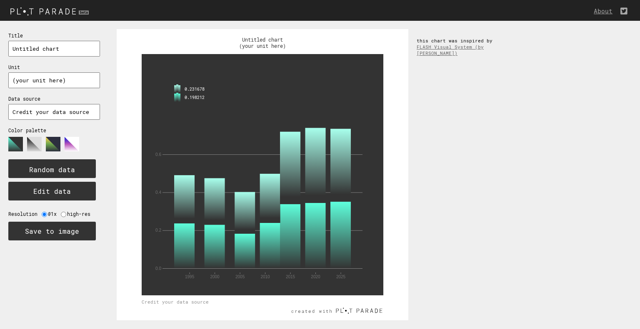
click at [55, 143] on polygon at bounding box center [53, 144] width 15 height 15
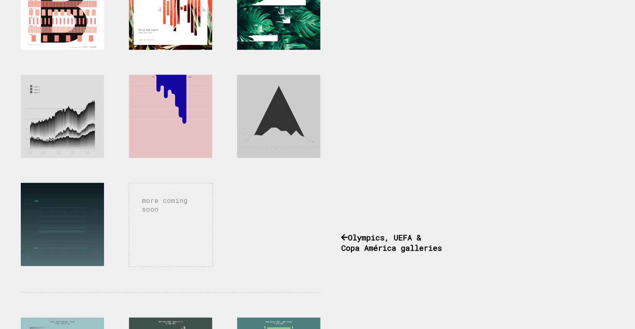
scroll to position [333, 0]
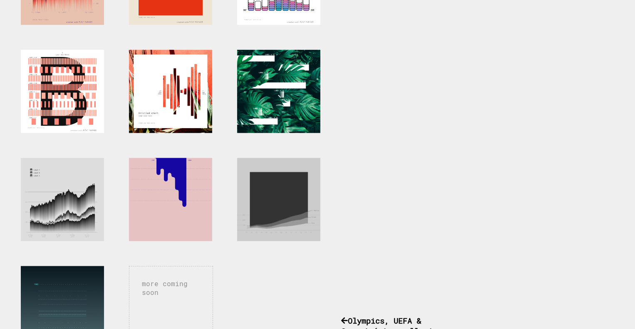
click at [279, 221] on div at bounding box center [278, 199] width 83 height 83
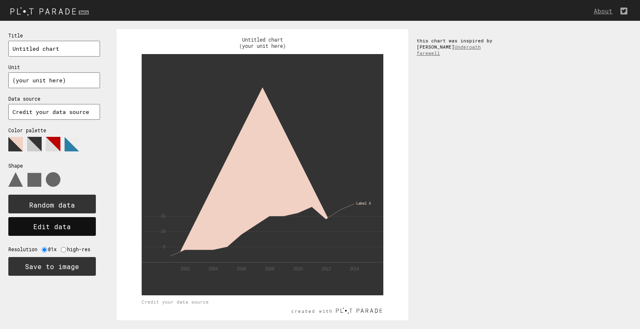
click at [49, 228] on button "Edit data" at bounding box center [51, 226] width 87 height 19
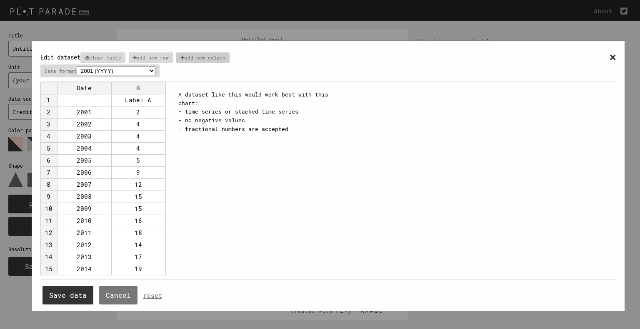
click at [212, 60] on p "add new column" at bounding box center [202, 57] width 53 height 10
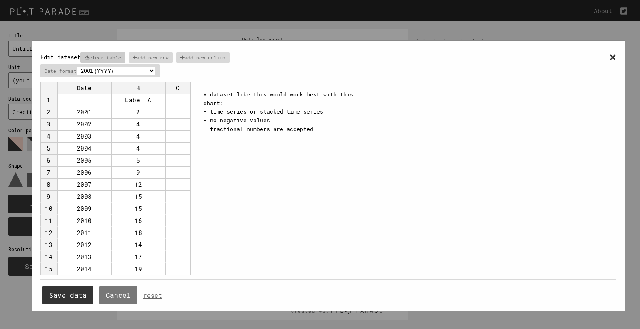
click at [102, 59] on p "clear table" at bounding box center [102, 57] width 45 height 10
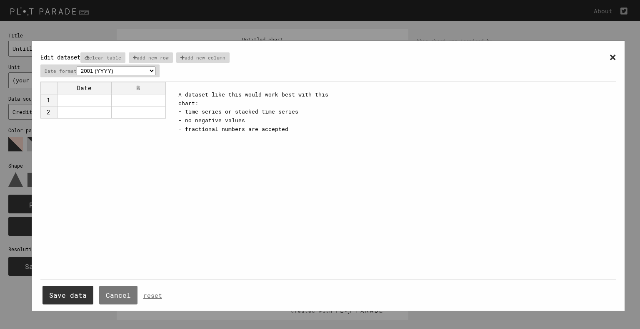
click at [106, 100] on td at bounding box center [84, 100] width 54 height 12
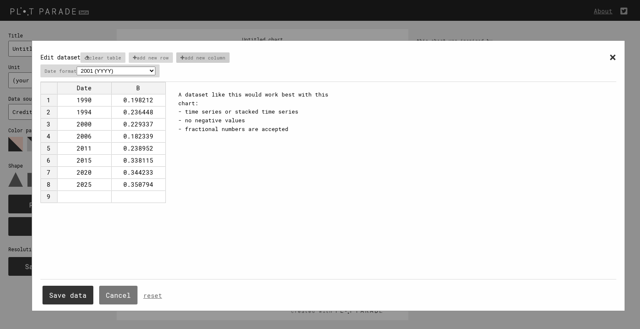
click at [207, 58] on p "add new column" at bounding box center [202, 57] width 53 height 10
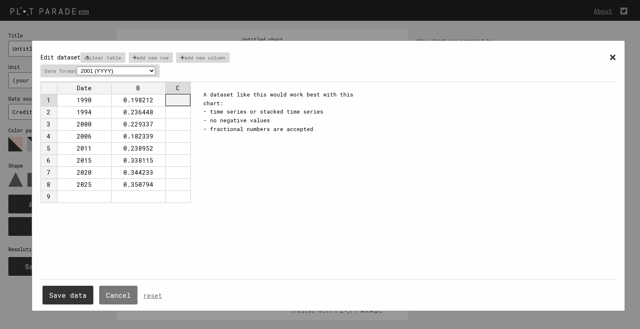
click at [183, 100] on td at bounding box center [177, 100] width 25 height 12
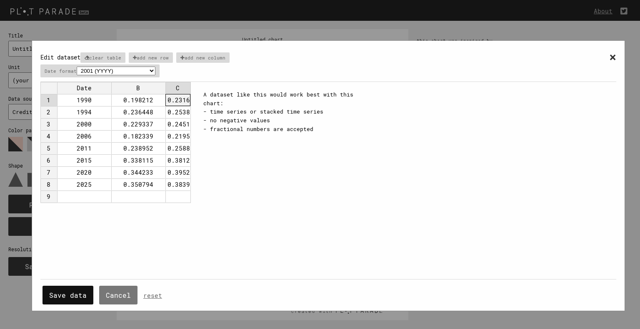
click at [75, 294] on button "Save data" at bounding box center [67, 295] width 51 height 19
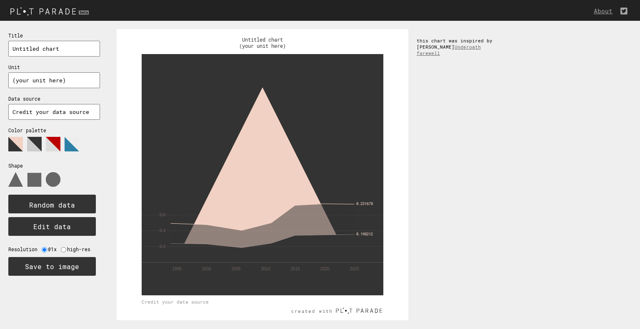
click at [35, 142] on polygon at bounding box center [34, 144] width 15 height 15
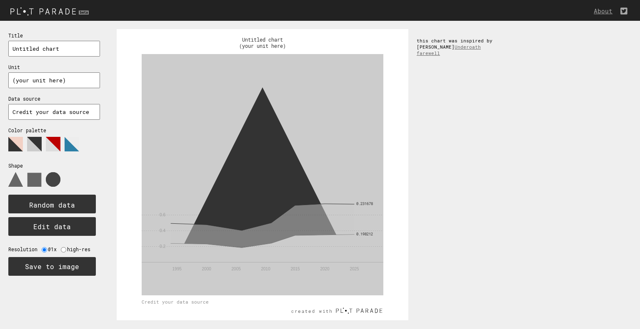
click at [48, 179] on use at bounding box center [53, 179] width 15 height 15
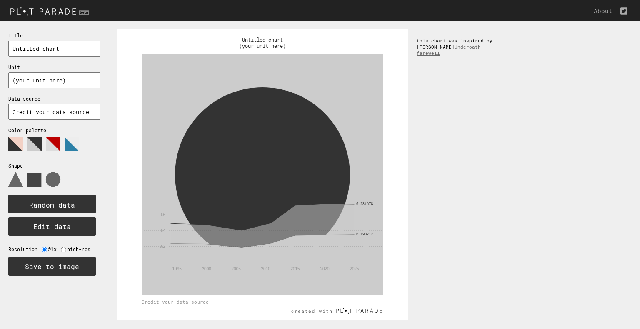
click at [36, 179] on use at bounding box center [34, 180] width 14 height 14
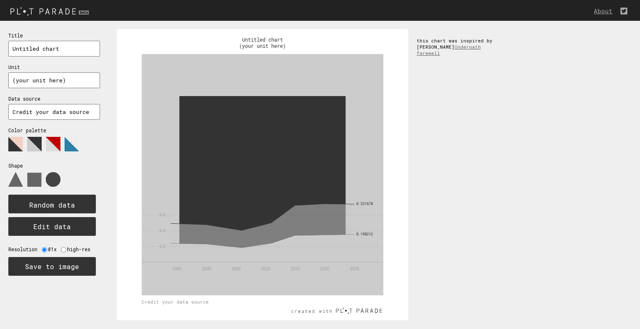
click at [57, 178] on use at bounding box center [53, 179] width 15 height 15
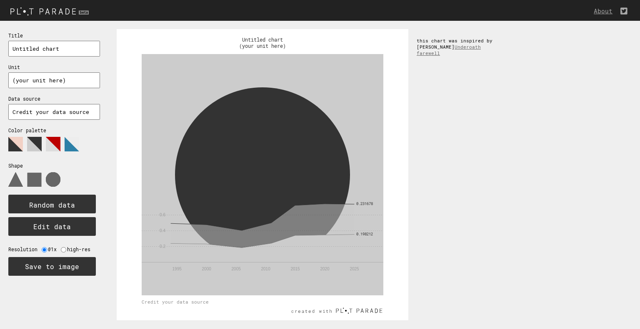
click at [71, 140] on polygon at bounding box center [72, 144] width 15 height 15
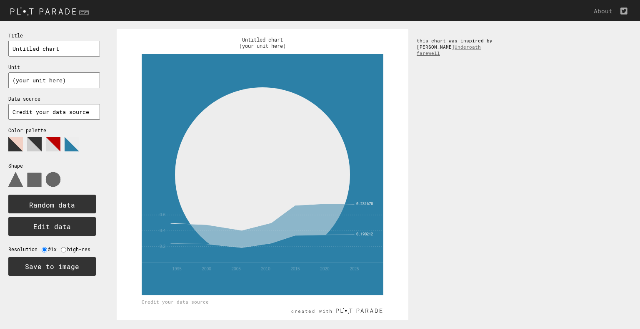
click at [44, 143] on icon at bounding box center [49, 147] width 83 height 21
click at [46, 143] on polygon at bounding box center [53, 144] width 15 height 15
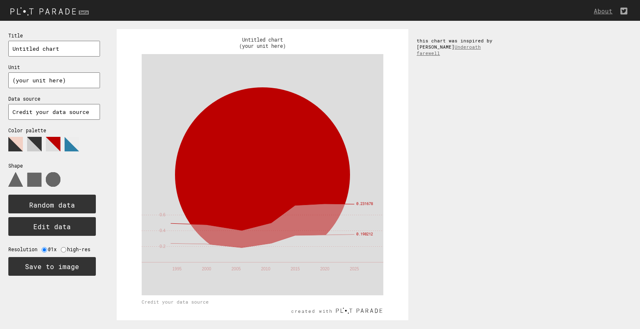
click at [35, 142] on polygon at bounding box center [34, 144] width 15 height 15
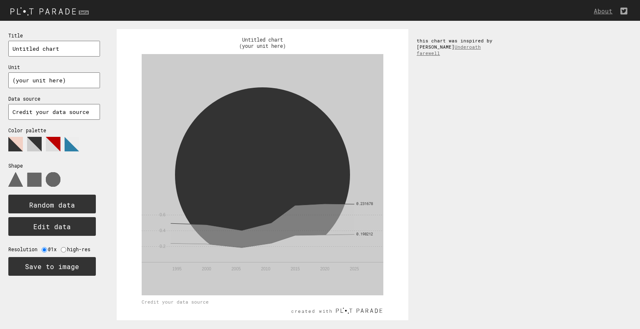
click at [17, 145] on polygon at bounding box center [15, 144] width 15 height 15
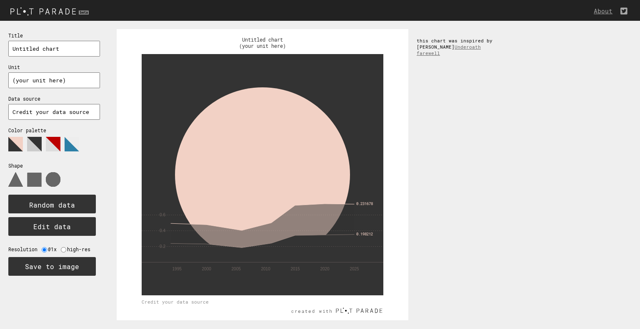
click at [71, 143] on polygon at bounding box center [72, 144] width 15 height 15
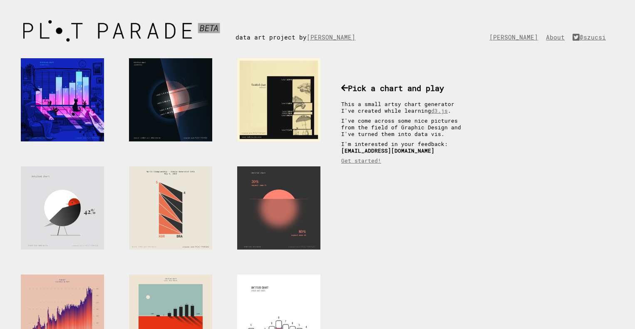
scroll to position [333, 0]
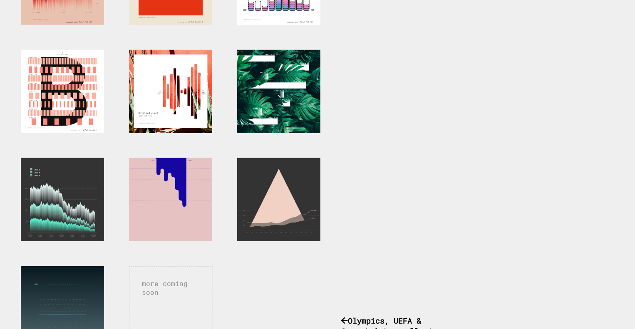
click at [65, 187] on div at bounding box center [62, 199] width 83 height 83
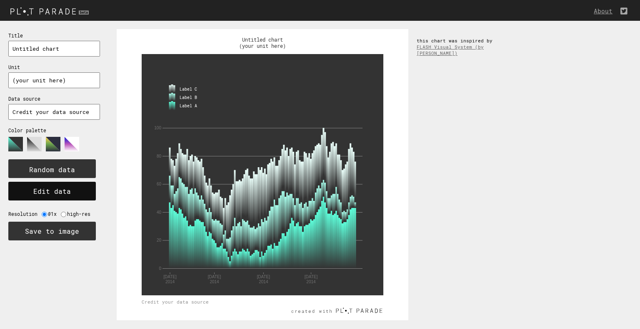
click at [77, 193] on button "Edit data" at bounding box center [51, 191] width 87 height 19
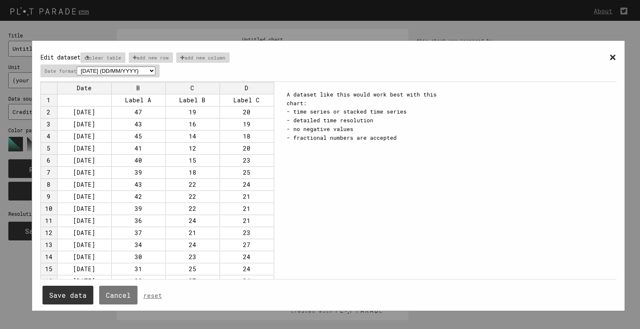
click at [155, 70] on select "2001 (YYYY) 04/2001 (MM/YYYY) Apr ([DATE], like Jan-Dec) [DATE] (DD/MM/YYYY) [D…" at bounding box center [116, 71] width 79 height 9
select select "%Y"
click at [77, 67] on select "2001 (YYYY) 04/2001 (MM/YYYY) Apr ([DATE], like Jan-Dec) [DATE] (DD/MM/YYYY) [D…" at bounding box center [116, 71] width 79 height 9
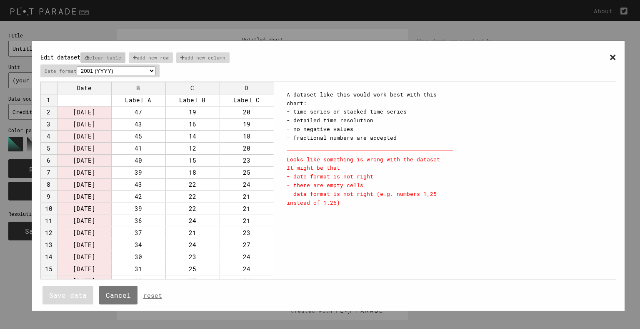
click at [125, 54] on p "clear table" at bounding box center [102, 57] width 45 height 10
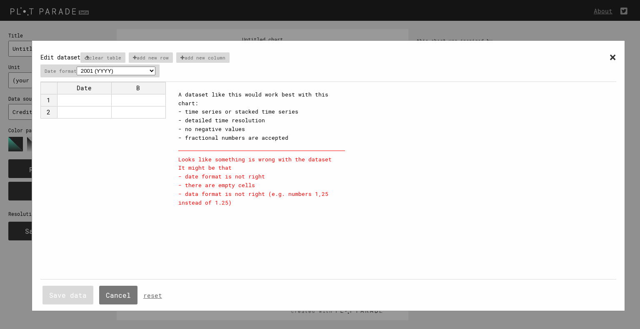
click at [96, 99] on td at bounding box center [84, 100] width 54 height 12
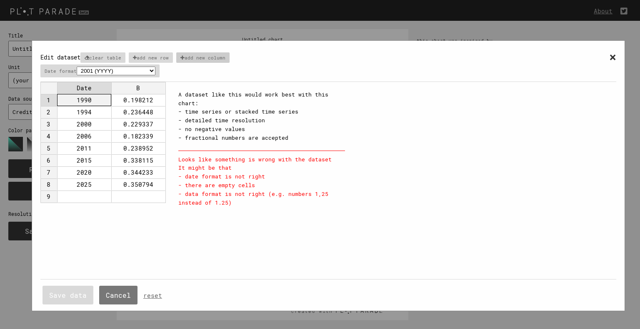
click at [199, 56] on p "add new column" at bounding box center [202, 57] width 53 height 10
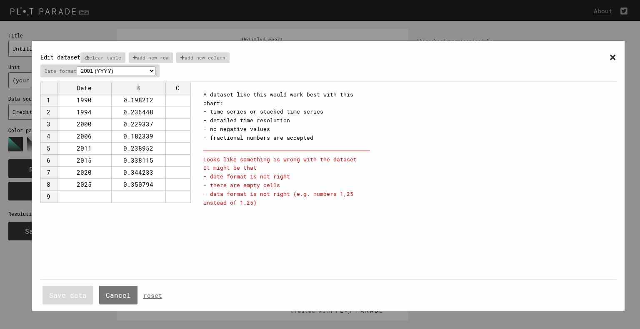
click at [174, 94] on td at bounding box center [177, 100] width 25 height 12
click at [199, 249] on div "× Edit dataset clear table add new row add new column Date format 2001 (YYYY) 0…" at bounding box center [327, 180] width 575 height 262
click at [24, 249] on div "× Edit dataset clear table add new row add new column Date format 2001 (YYYY) 0…" at bounding box center [328, 173] width 656 height 346
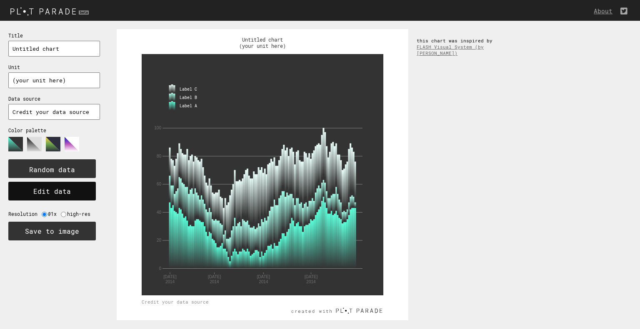
click at [51, 189] on button "Edit data" at bounding box center [51, 191] width 87 height 19
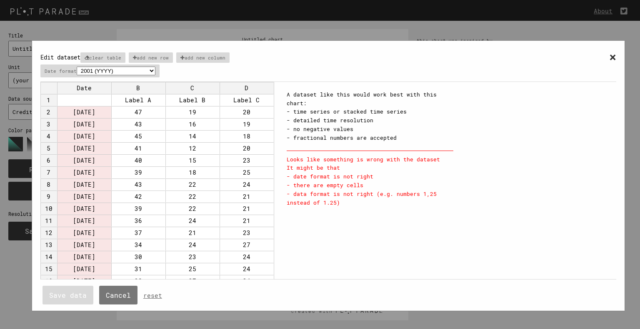
click at [75, 286] on button "Save data" at bounding box center [67, 295] width 51 height 19
click at [110, 56] on p "clear table" at bounding box center [102, 57] width 45 height 10
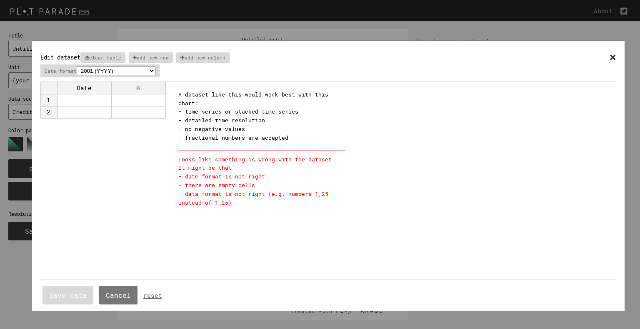
click at [95, 99] on td at bounding box center [84, 100] width 54 height 12
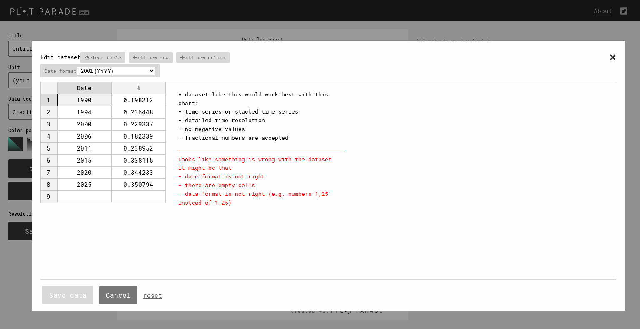
click at [150, 229] on div "Date B 1 1990 0.198212 2 1994 0.236448 3 2000 0.229337 4 2006 0.182339 5 2011 0…" at bounding box center [104, 181] width 129 height 198
click at [111, 193] on td at bounding box center [138, 197] width 54 height 12
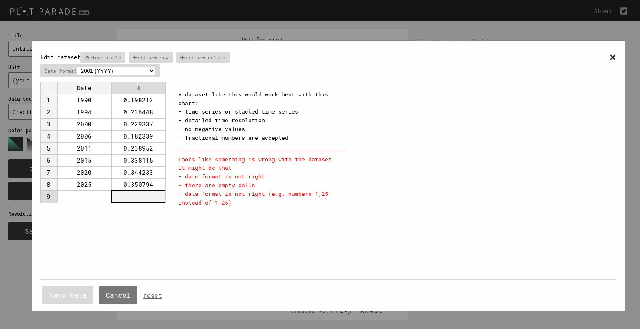
click at [97, 196] on td at bounding box center [84, 197] width 54 height 12
click at [129, 186] on td "0.350794" at bounding box center [138, 185] width 54 height 12
click at [132, 197] on td at bounding box center [138, 197] width 54 height 12
click at [86, 196] on td at bounding box center [84, 197] width 54 height 12
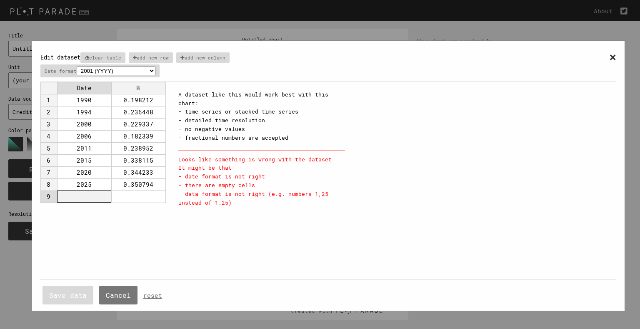
click at [86, 196] on td at bounding box center [84, 197] width 54 height 12
click at [86, 196] on input at bounding box center [84, 197] width 50 height 6
type input "1000"
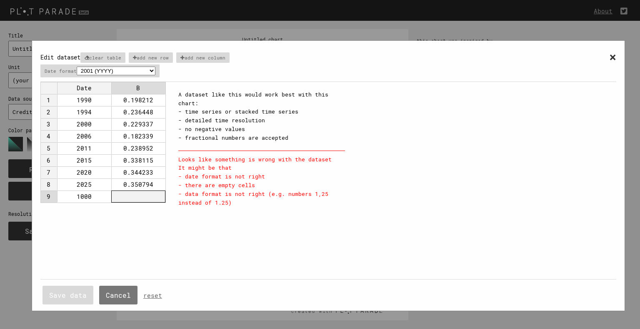
click at [128, 194] on td at bounding box center [138, 197] width 54 height 12
type input "1"
click at [137, 224] on div "Date B 1 1990 0.198212 2 1994 0.236448 3 2000 0.229337 4 2006 0.182339 5 2011 0…" at bounding box center [104, 181] width 129 height 198
click at [77, 299] on button "Save data" at bounding box center [67, 295] width 51 height 19
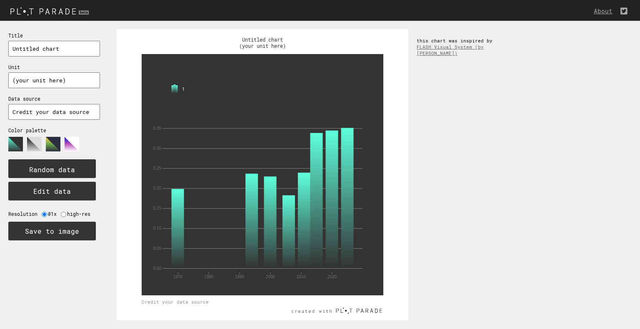
click at [77, 299] on div "Title Untitled chart Unit (your unit here) Data source Credit your data source …" at bounding box center [54, 175] width 108 height 308
click at [72, 185] on button "Edit data" at bounding box center [51, 191] width 87 height 19
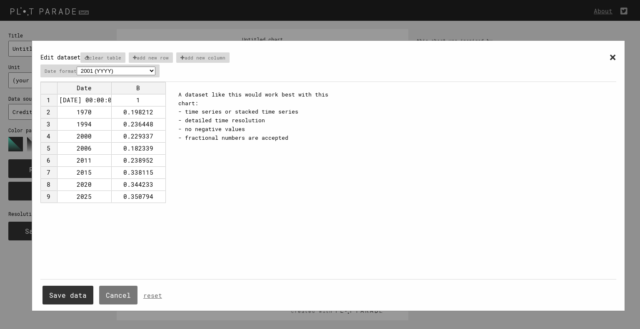
click at [92, 196] on td "2025" at bounding box center [84, 197] width 54 height 12
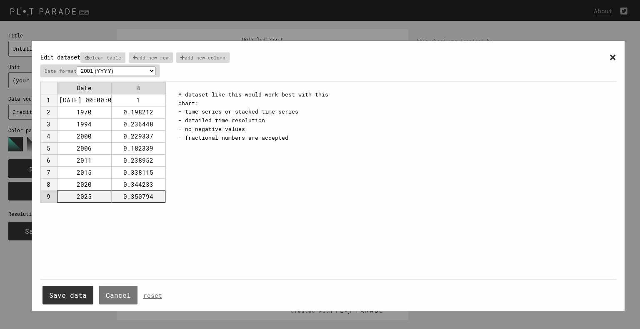
drag, startPoint x: 61, startPoint y: 192, endPoint x: 144, endPoint y: 200, distance: 83.3
click at [144, 200] on tr "9 2025 0.350794" at bounding box center [102, 197] width 125 height 12
click at [191, 199] on div "× Edit dataset clear table add new row add new column Date format 2001 (YYYY) 0…" at bounding box center [327, 180] width 575 height 262
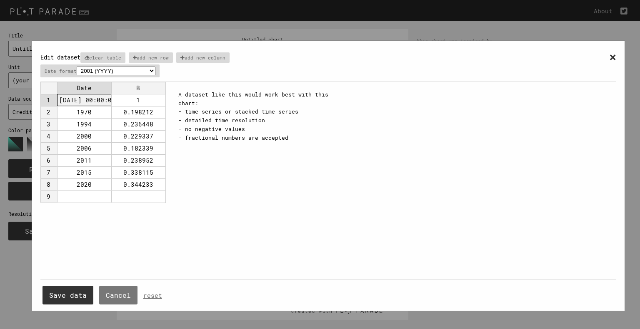
click at [96, 97] on td "[DATE] 00:00:00 GMT+0049 (Ora standard dell’Europa centrale)" at bounding box center [84, 100] width 54 height 12
click at [120, 293] on button "Cancel" at bounding box center [118, 295] width 38 height 19
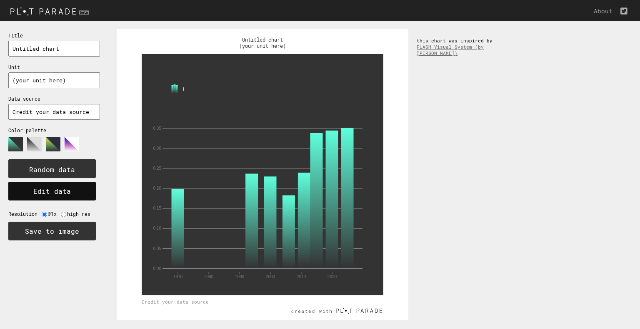
click at [83, 191] on button "Edit data" at bounding box center [51, 191] width 87 height 19
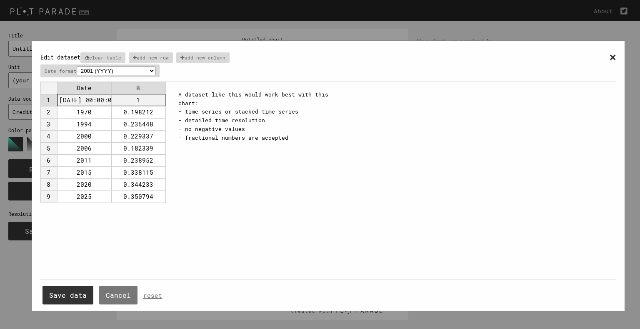
drag, startPoint x: 85, startPoint y: 99, endPoint x: 131, endPoint y: 102, distance: 45.9
click at [131, 102] on tr "1 [DATE] 00:00:00 GMT+0049 (Ora standard dell’Europa centrale) 1" at bounding box center [102, 100] width 125 height 12
click at [199, 194] on div "× Edit dataset clear table add new row add new column Date format 2001 (YYYY) 0…" at bounding box center [327, 180] width 575 height 262
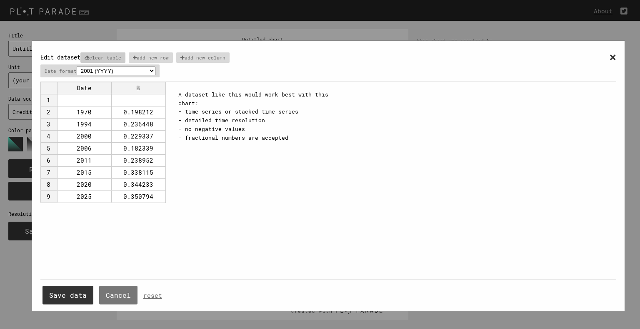
click at [120, 54] on p "clear table" at bounding box center [102, 57] width 45 height 10
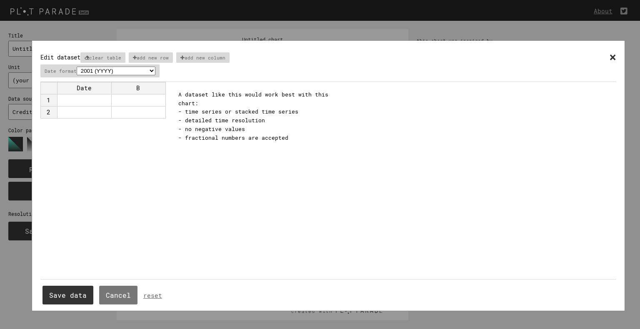
click at [102, 97] on td at bounding box center [84, 100] width 54 height 12
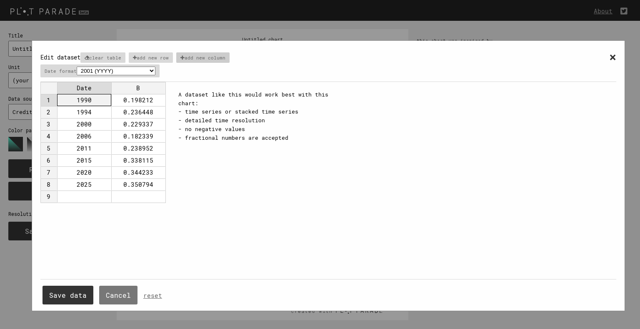
click at [200, 56] on p "add new column" at bounding box center [202, 57] width 53 height 10
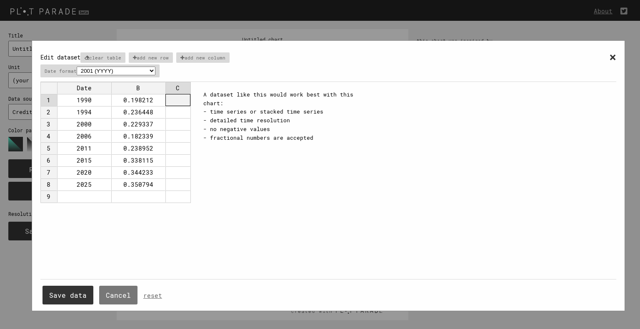
click at [182, 100] on td at bounding box center [177, 100] width 25 height 12
click at [70, 294] on button "Save data" at bounding box center [67, 295] width 51 height 19
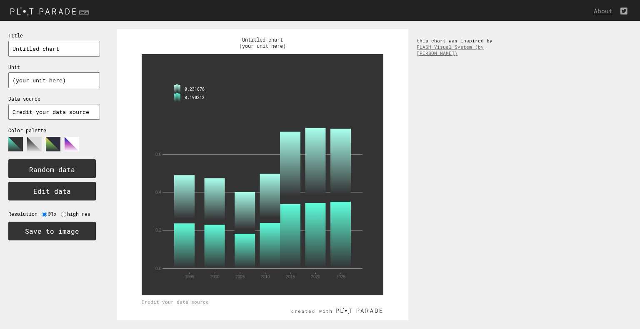
click at [63, 214] on input "radio" at bounding box center [63, 214] width 5 height 5
radio input "true"
click at [51, 142] on polygon at bounding box center [53, 144] width 15 height 15
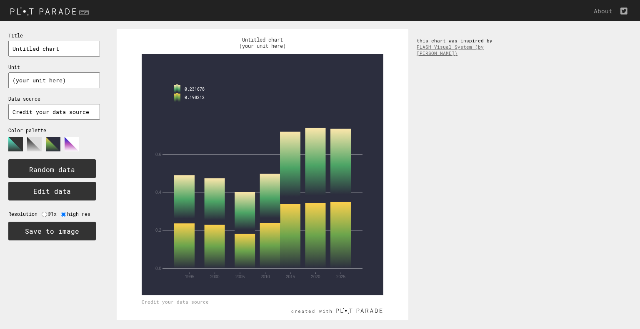
click at [72, 144] on polygon at bounding box center [72, 144] width 15 height 15
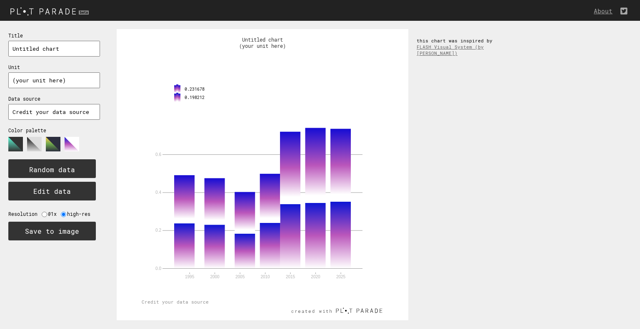
click at [35, 144] on polygon at bounding box center [34, 144] width 15 height 15
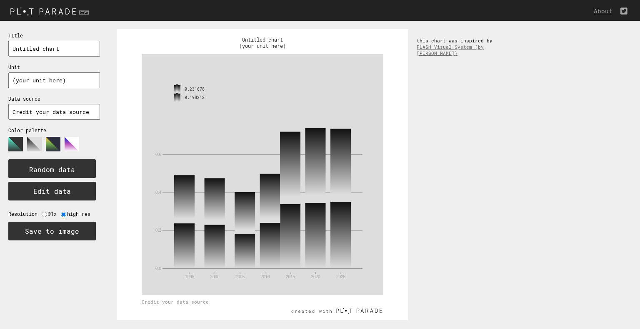
click at [48, 145] on polygon at bounding box center [53, 144] width 15 height 15
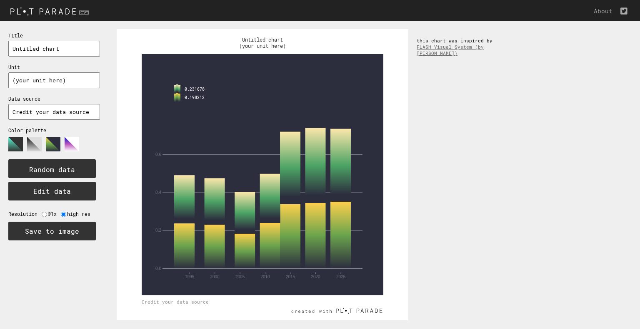
click at [604, 174] on div "0.0 0.2 0.4 0.6 0.198212 0.231678 1995 2000 2005 2010 2015 2020 2025 Untitled c…" at bounding box center [373, 175] width 531 height 308
